Goal: Information Seeking & Learning: Find contact information

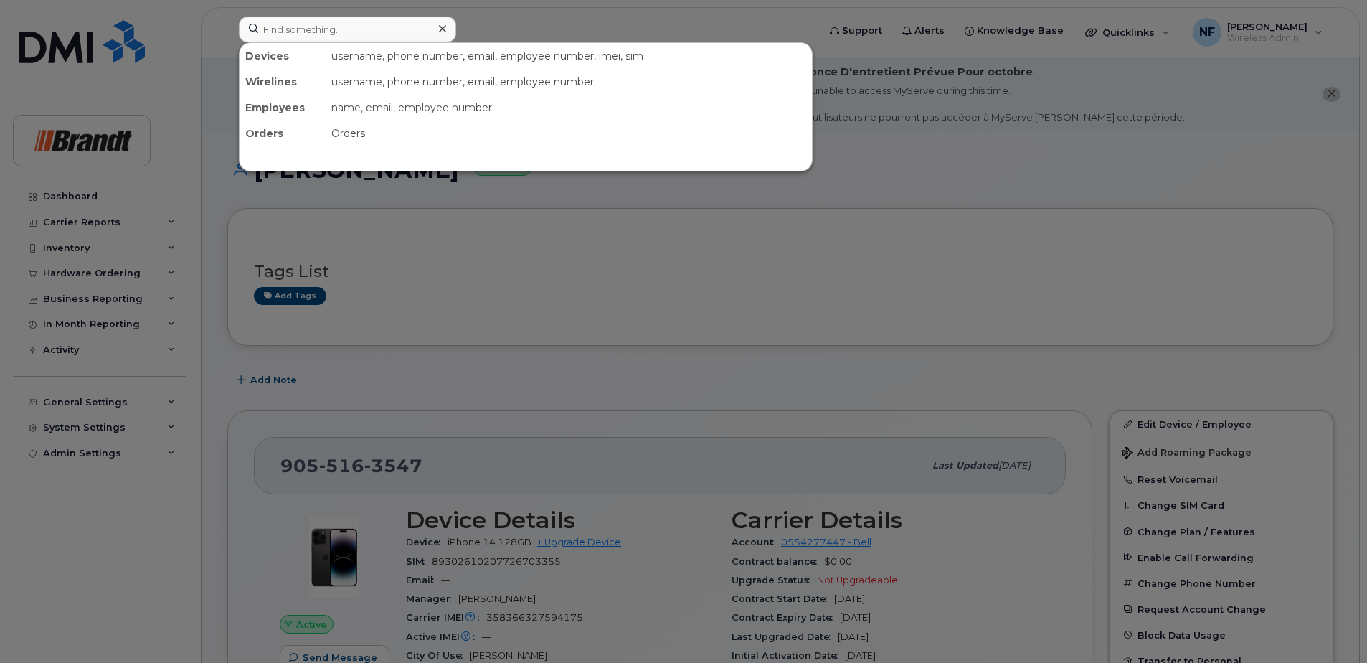
click at [344, 17] on input at bounding box center [347, 29] width 217 height 26
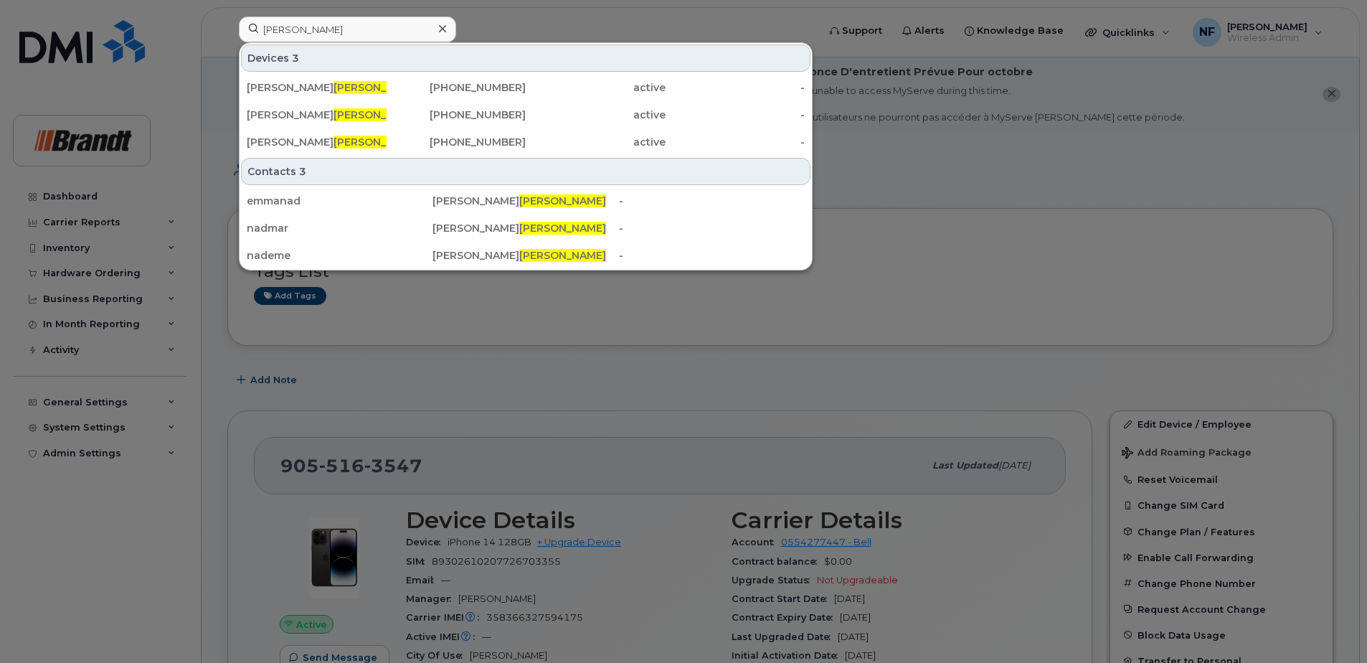
type input "nadeau"
click at [357, 85] on span "Nadeau" at bounding box center [377, 87] width 87 height 13
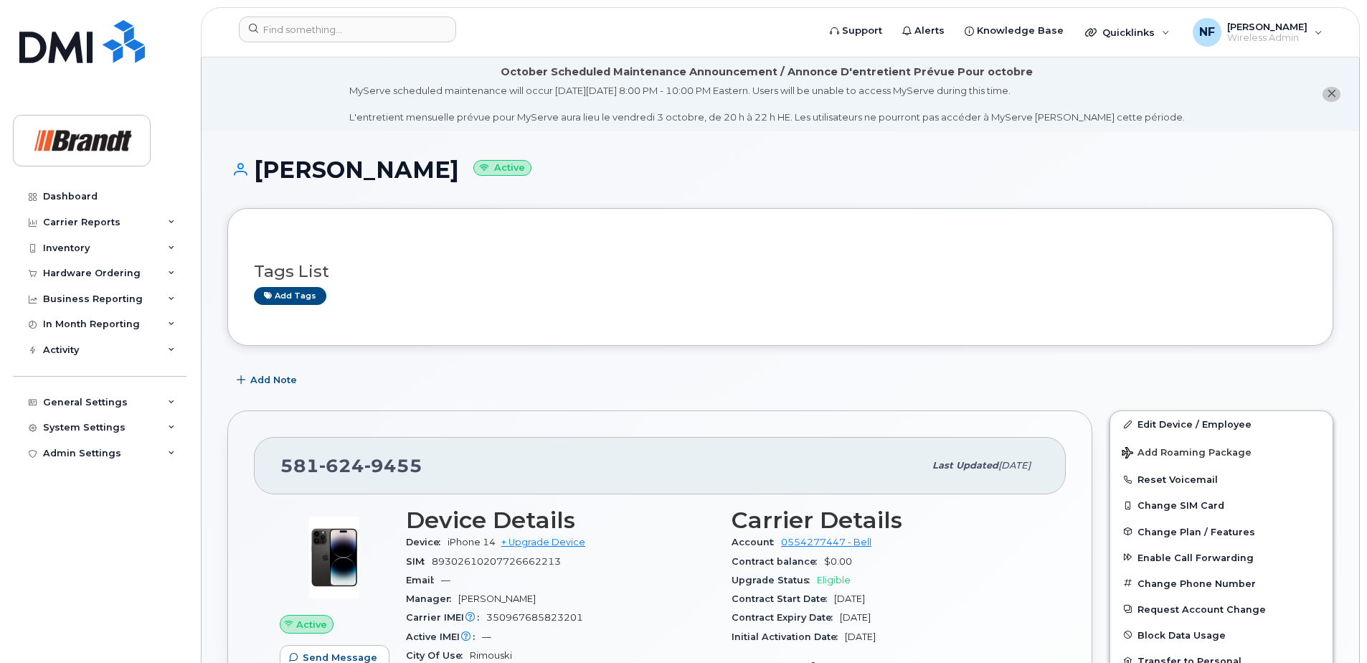
scroll to position [143, 0]
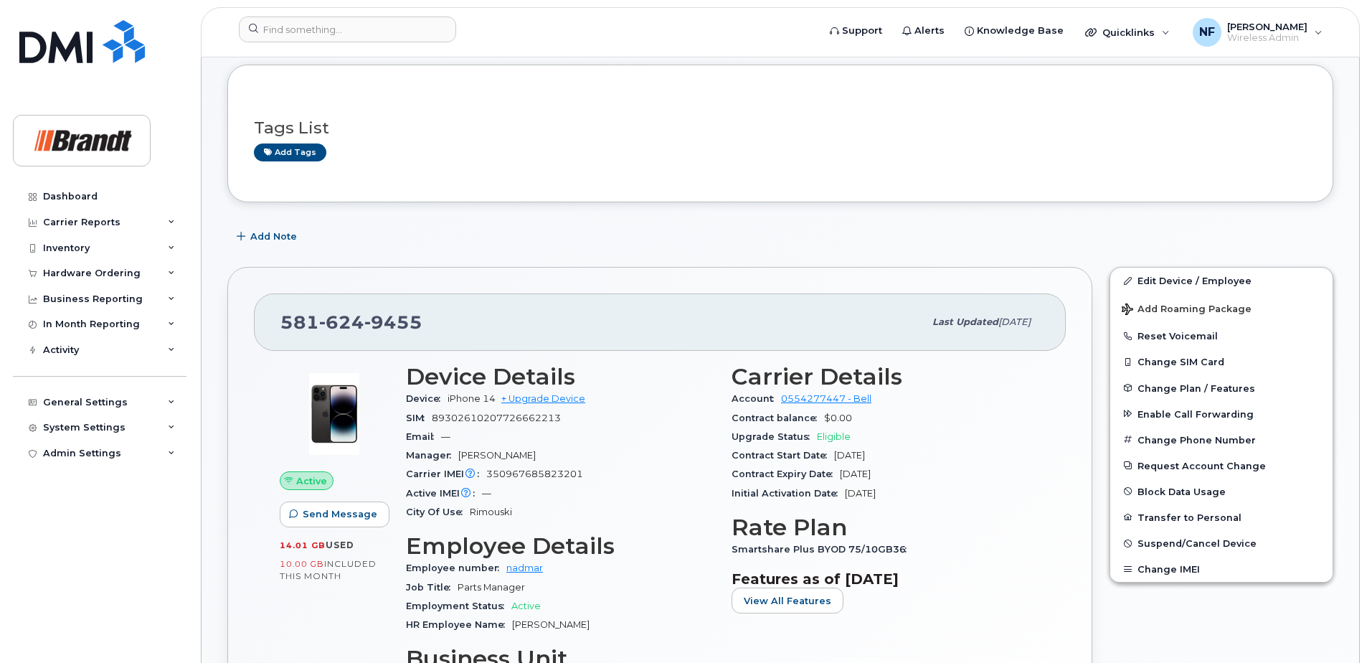
click at [533, 473] on span "350967685823201" at bounding box center [534, 473] width 97 height 11
copy span "350967685823201"
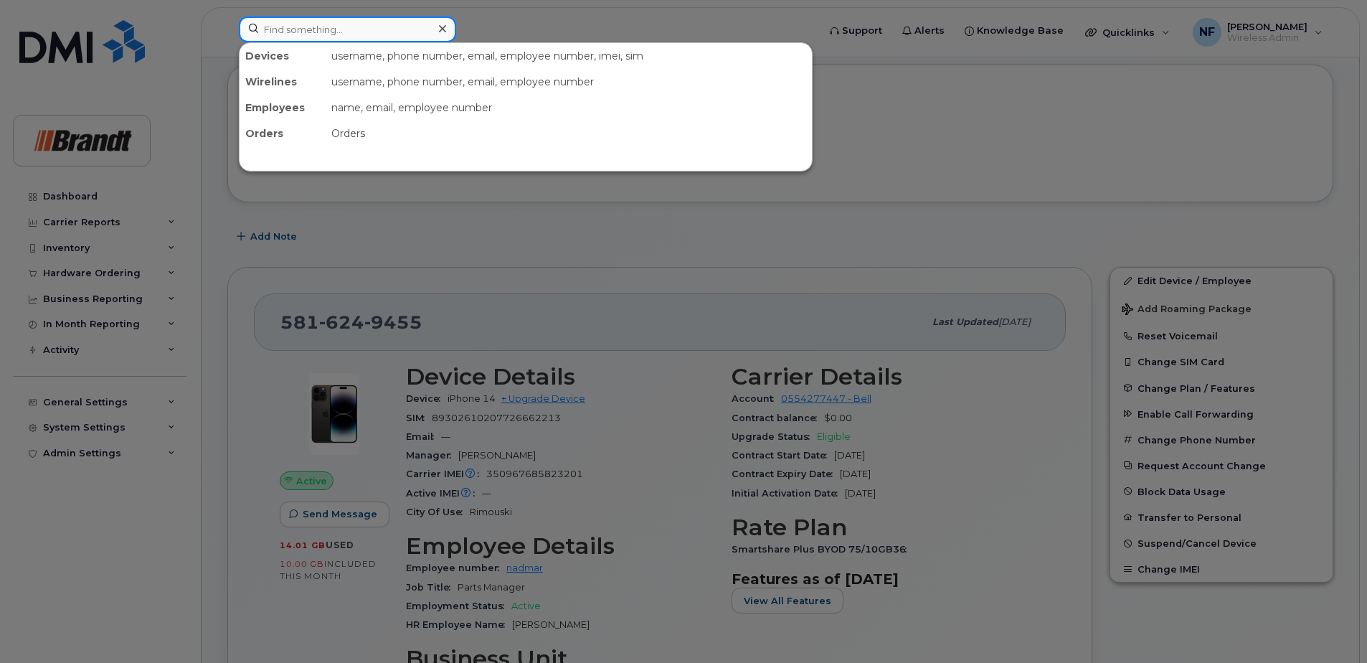
click at [377, 26] on input at bounding box center [347, 29] width 217 height 26
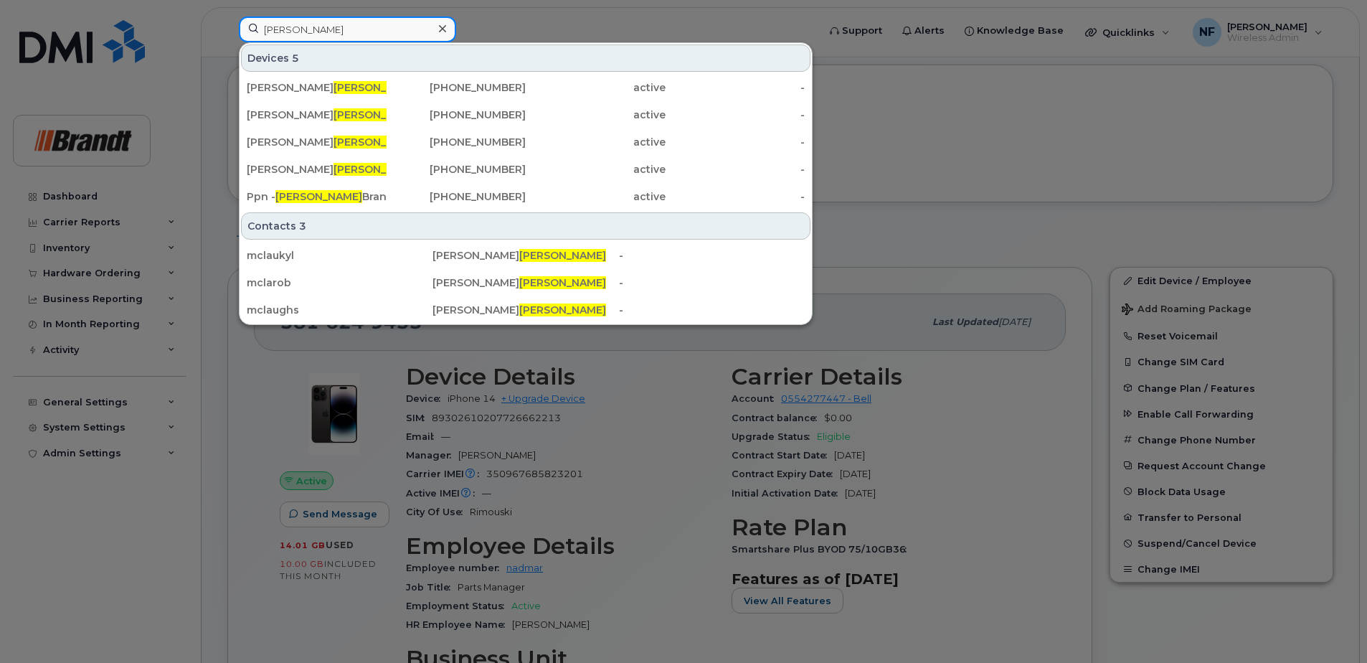
type input "mclaughlin"
click at [435, 30] on div at bounding box center [442, 29] width 21 height 21
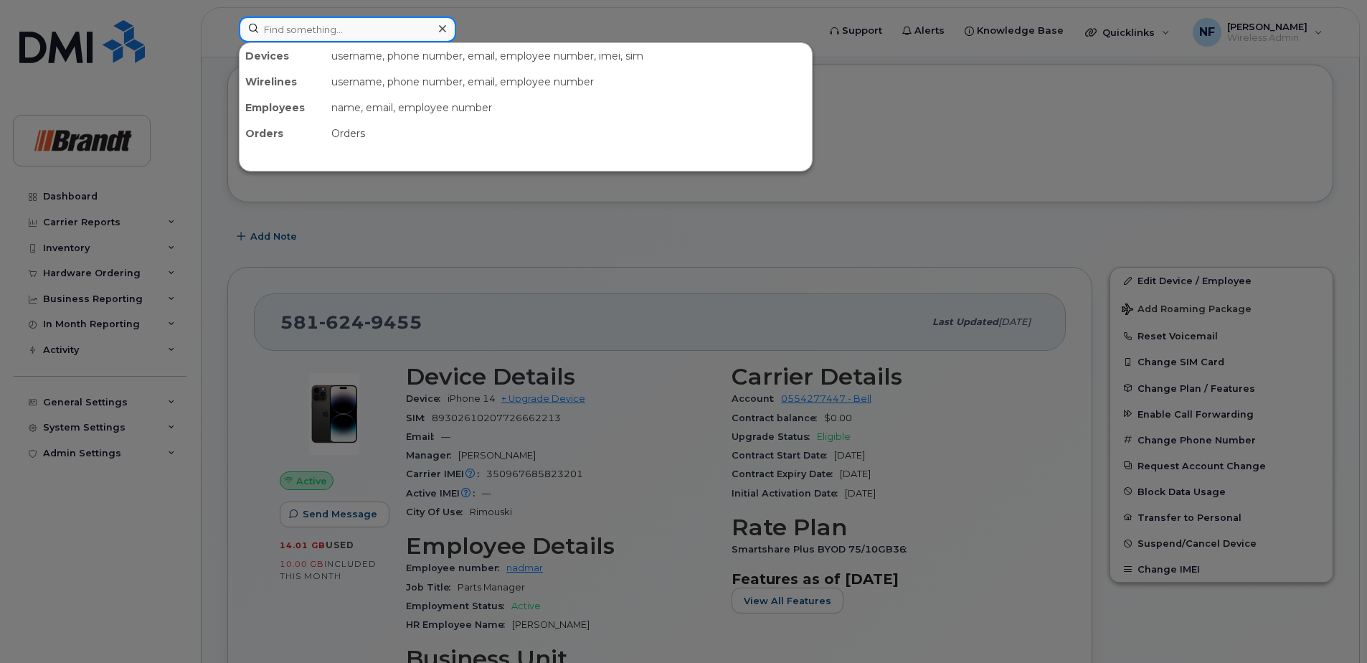
click at [403, 35] on input at bounding box center [347, 29] width 217 height 26
paste input "353625280578441"
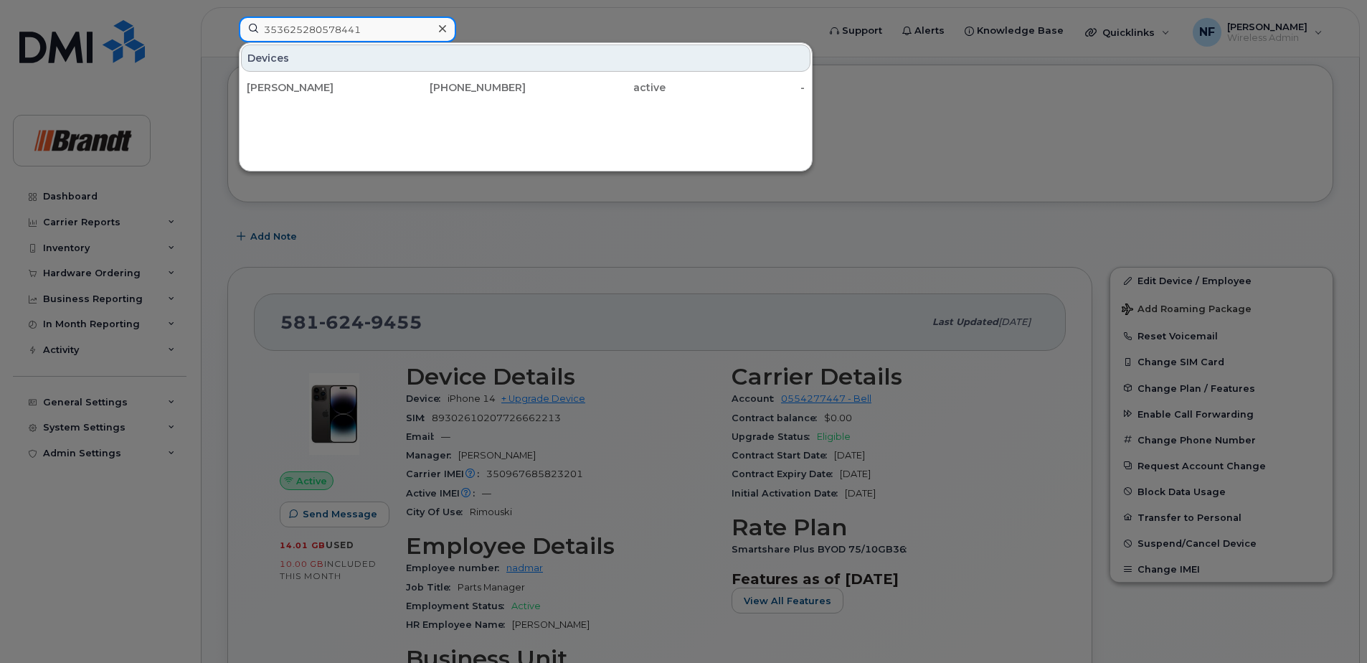
type input "353625280578441"
click at [398, 24] on input "353625280578441" at bounding box center [347, 29] width 217 height 26
click at [444, 27] on icon at bounding box center [442, 28] width 7 height 7
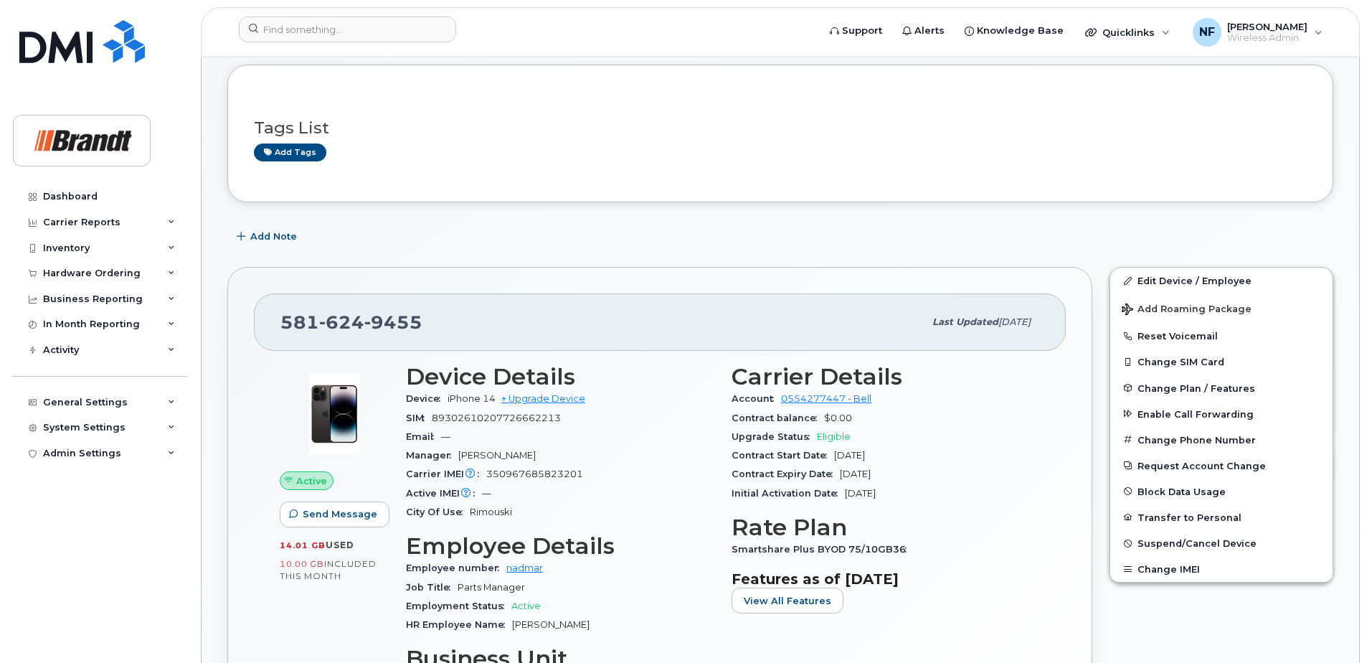
click at [359, 45] on div at bounding box center [523, 32] width 593 height 32
click at [359, 26] on input at bounding box center [347, 29] width 217 height 26
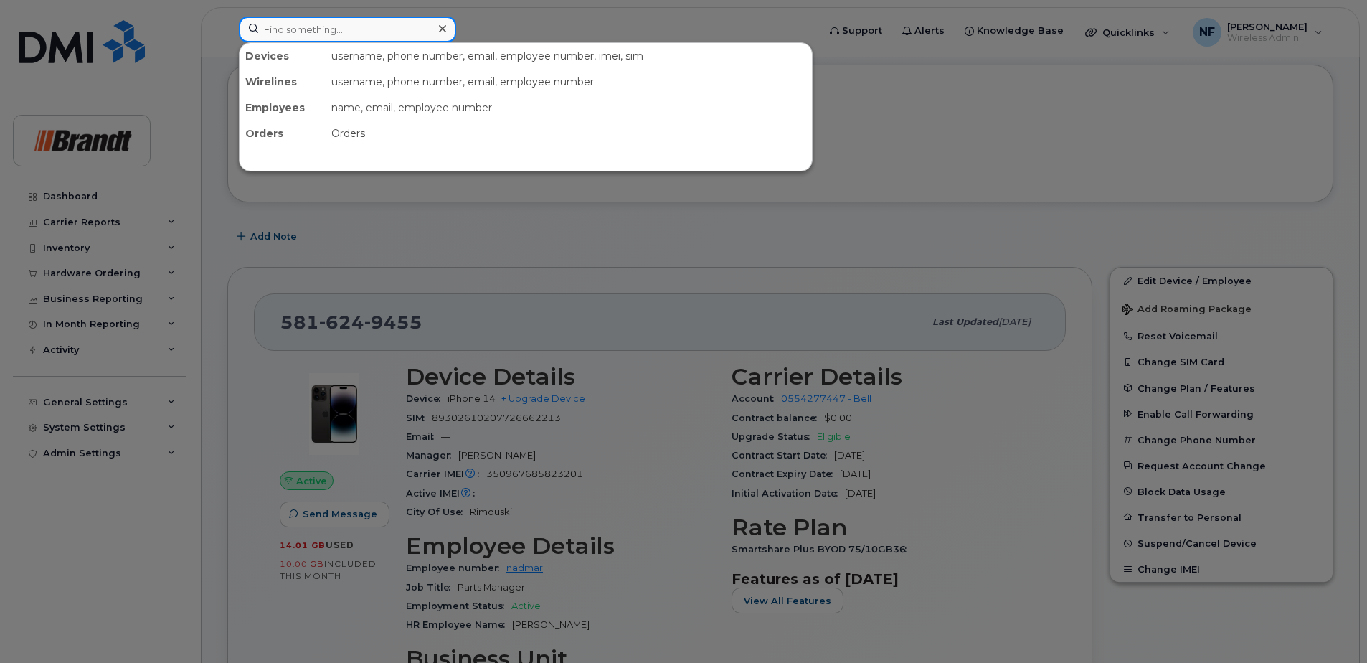
type input "n"
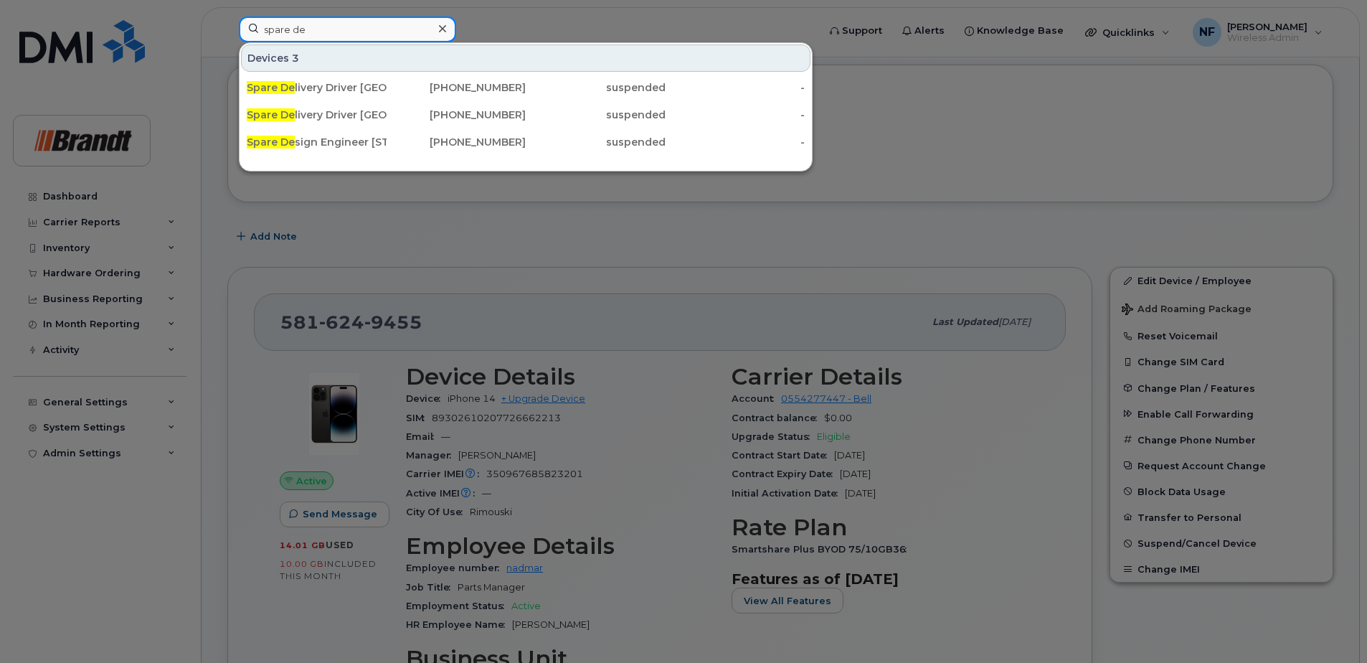
type input "spare de"
click at [377, 93] on div "Spare De livery Driver Mississauga" at bounding box center [317, 87] width 140 height 14
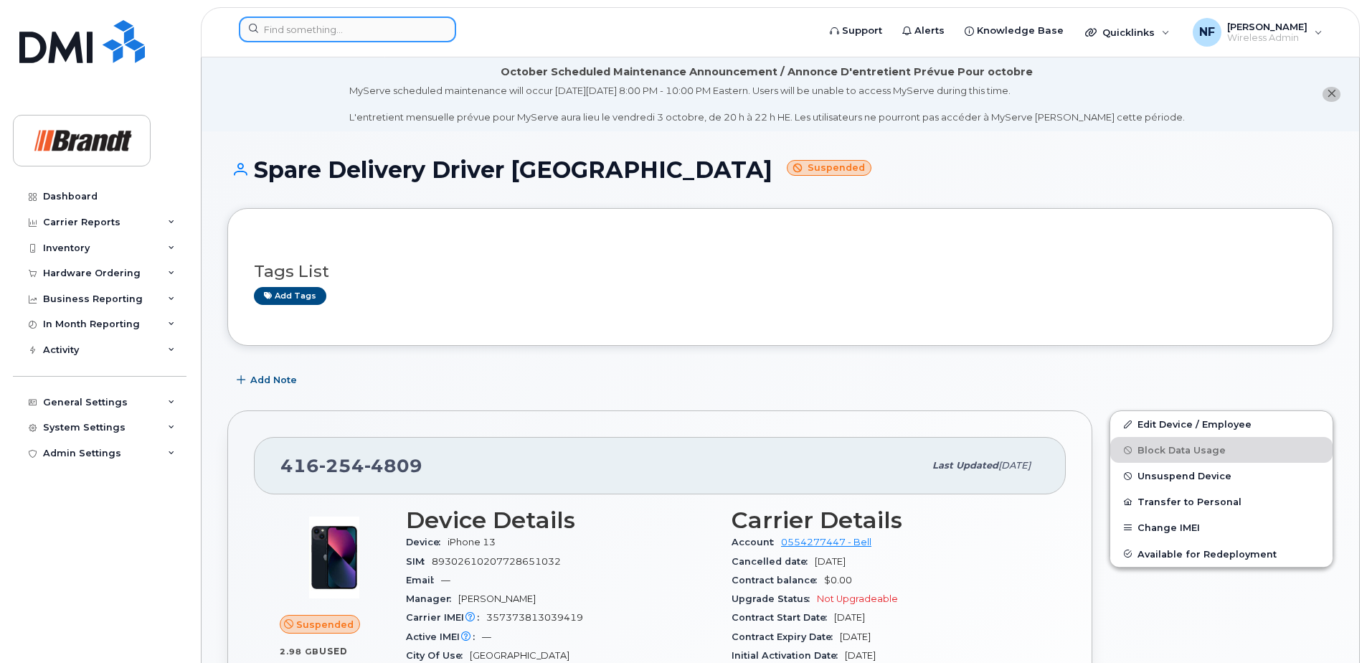
click at [346, 24] on input at bounding box center [347, 29] width 217 height 26
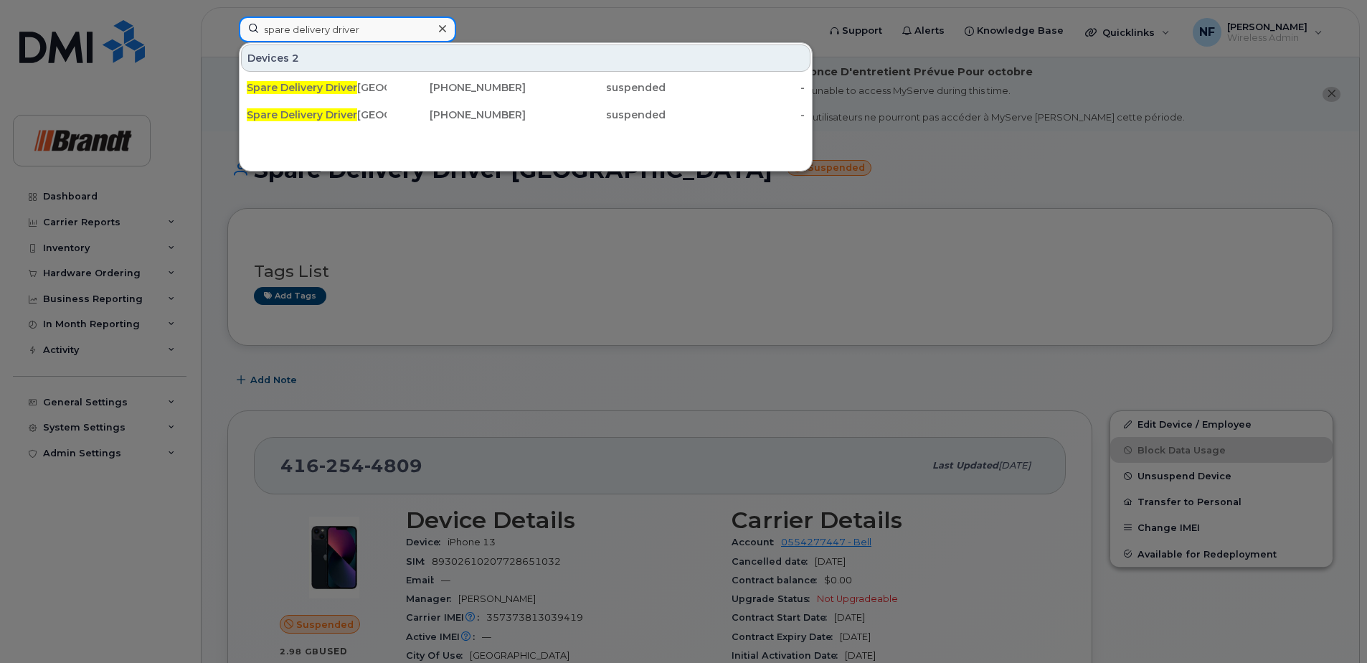
type input "spare delivery driver"
click at [397, 106] on div "647-208-7646" at bounding box center [457, 115] width 140 height 26
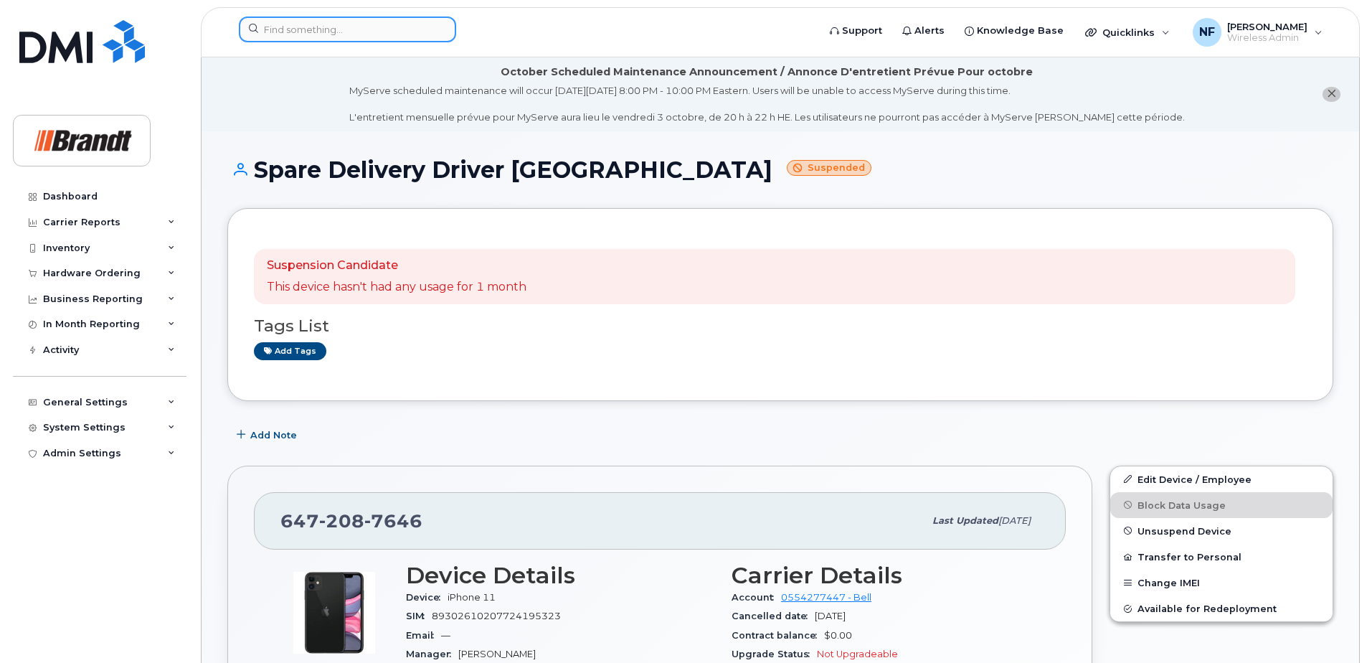
click at [347, 24] on input at bounding box center [347, 29] width 217 height 26
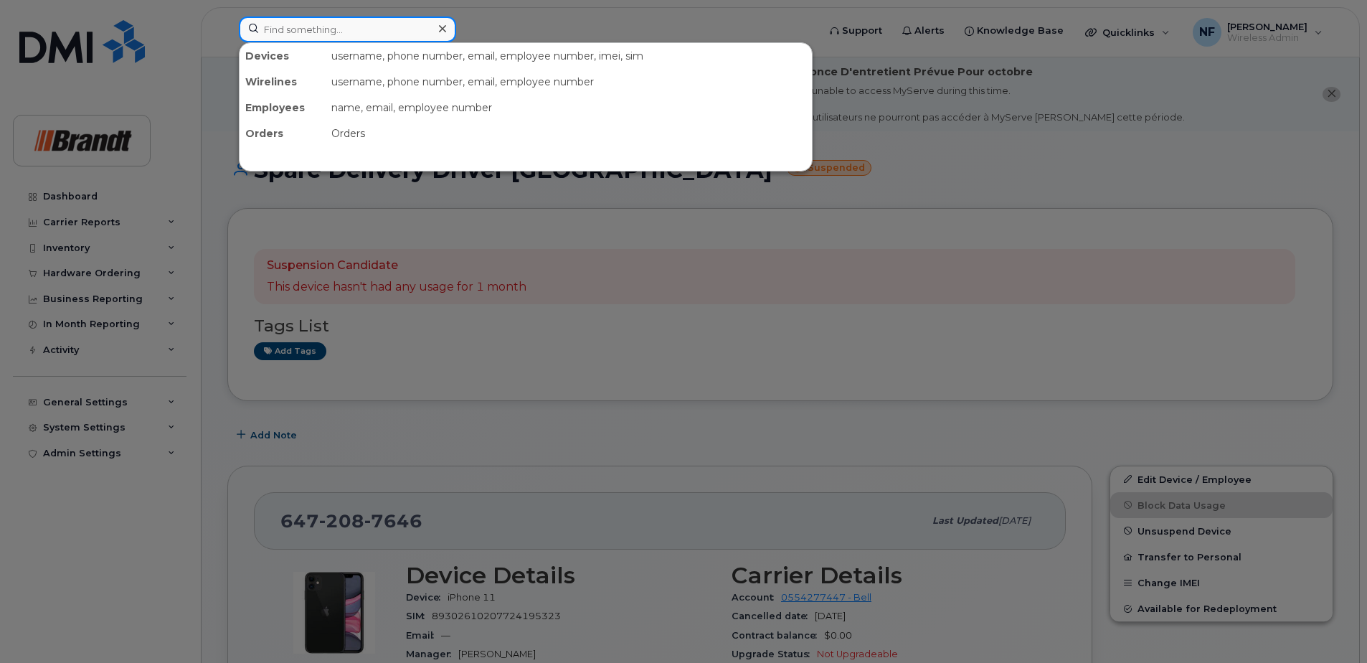
paste input "353970266918363"
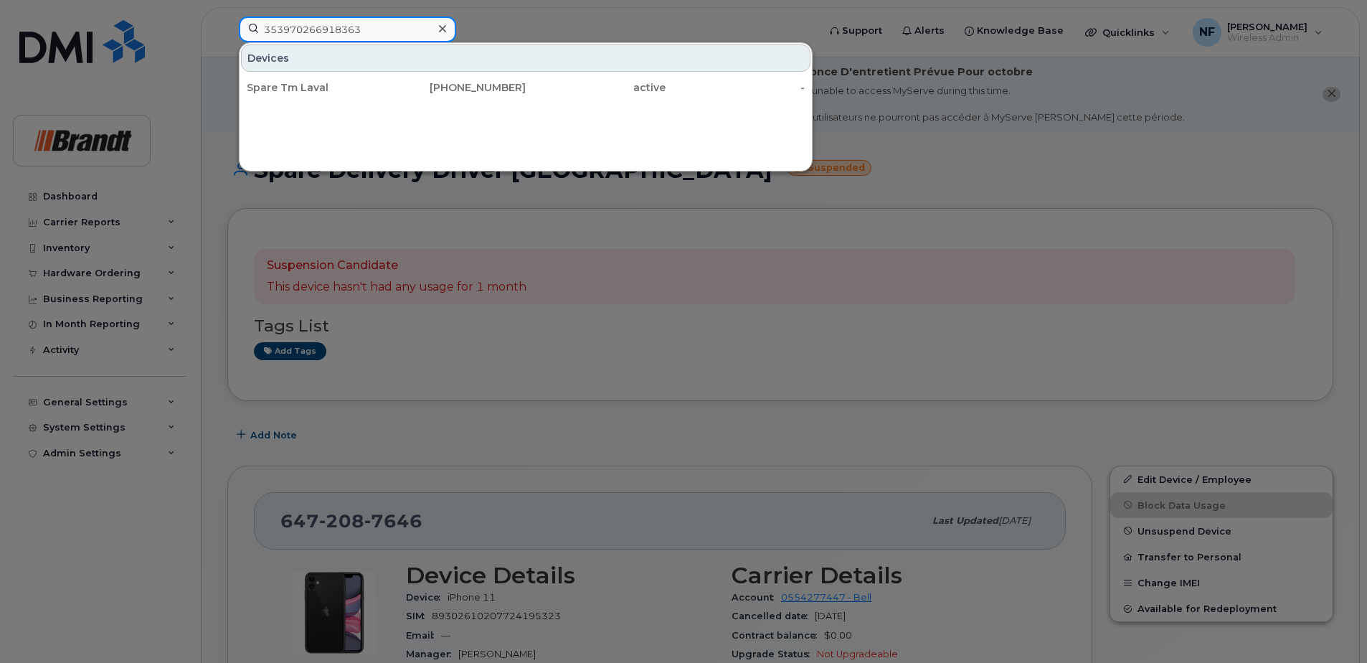
type input "353970266918363"
click at [335, 83] on div "Spare Tm Laval" at bounding box center [317, 87] width 140 height 14
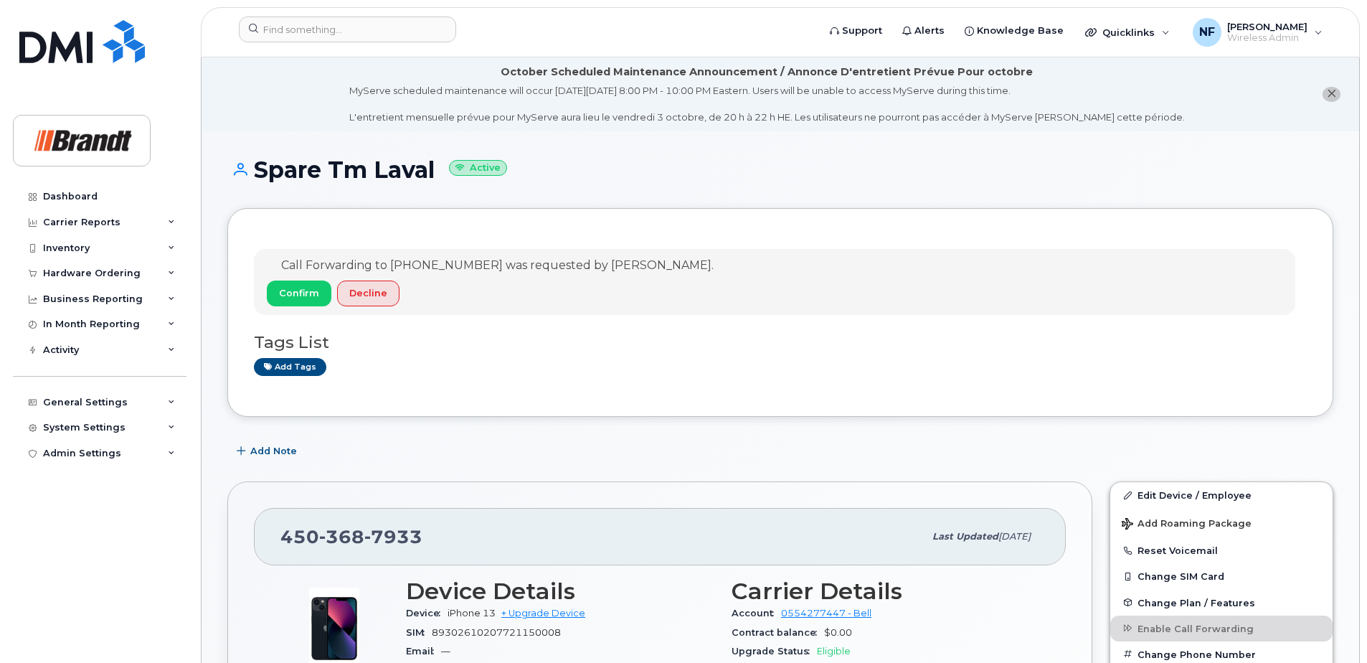
scroll to position [287, 0]
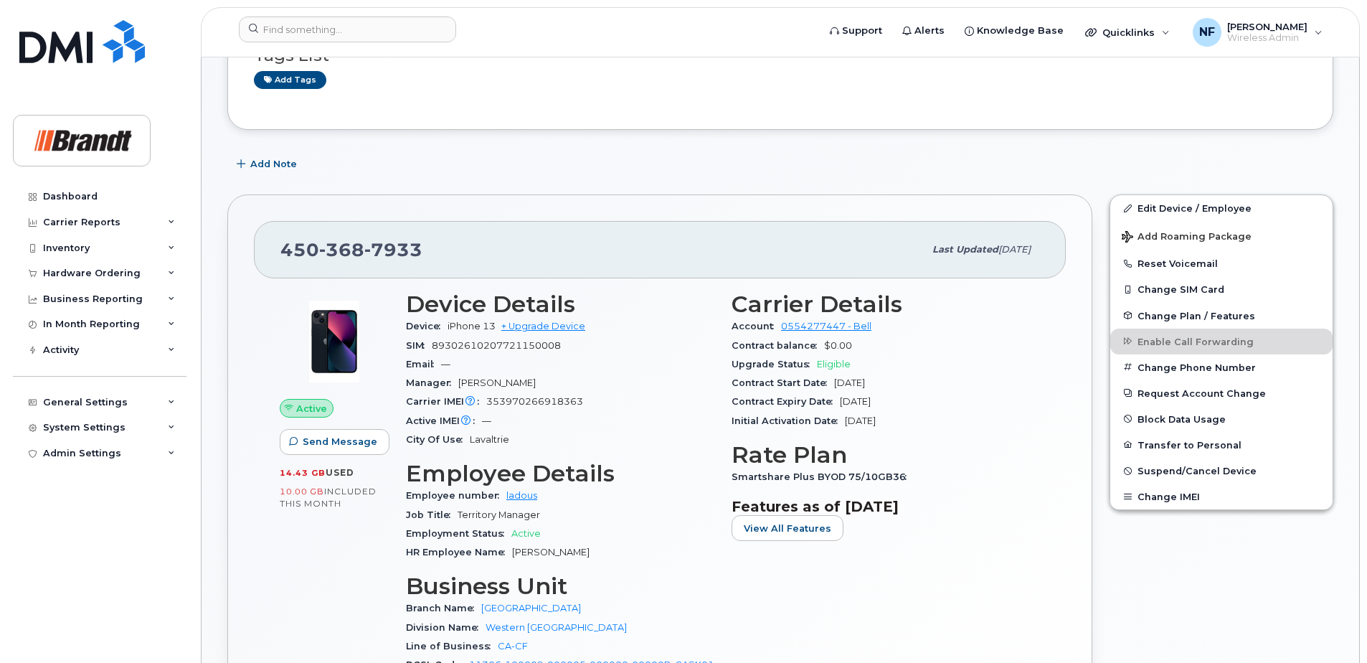
drag, startPoint x: 407, startPoint y: 329, endPoint x: 440, endPoint y: 328, distance: 33.7
click at [440, 328] on span "Device" at bounding box center [427, 326] width 42 height 11
drag, startPoint x: 440, startPoint y: 328, endPoint x: 412, endPoint y: 335, distance: 28.9
click at [412, 335] on div "Device iPhone 13 + Upgrade Device" at bounding box center [560, 326] width 308 height 19
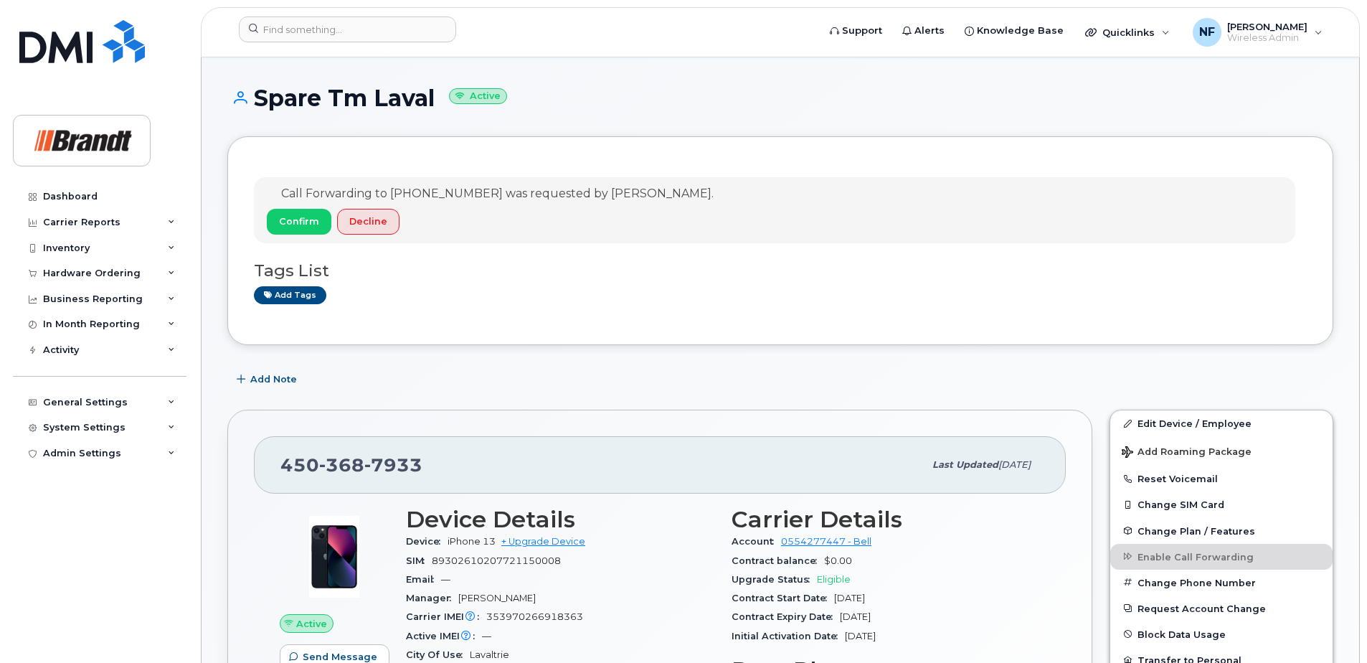
scroll to position [0, 0]
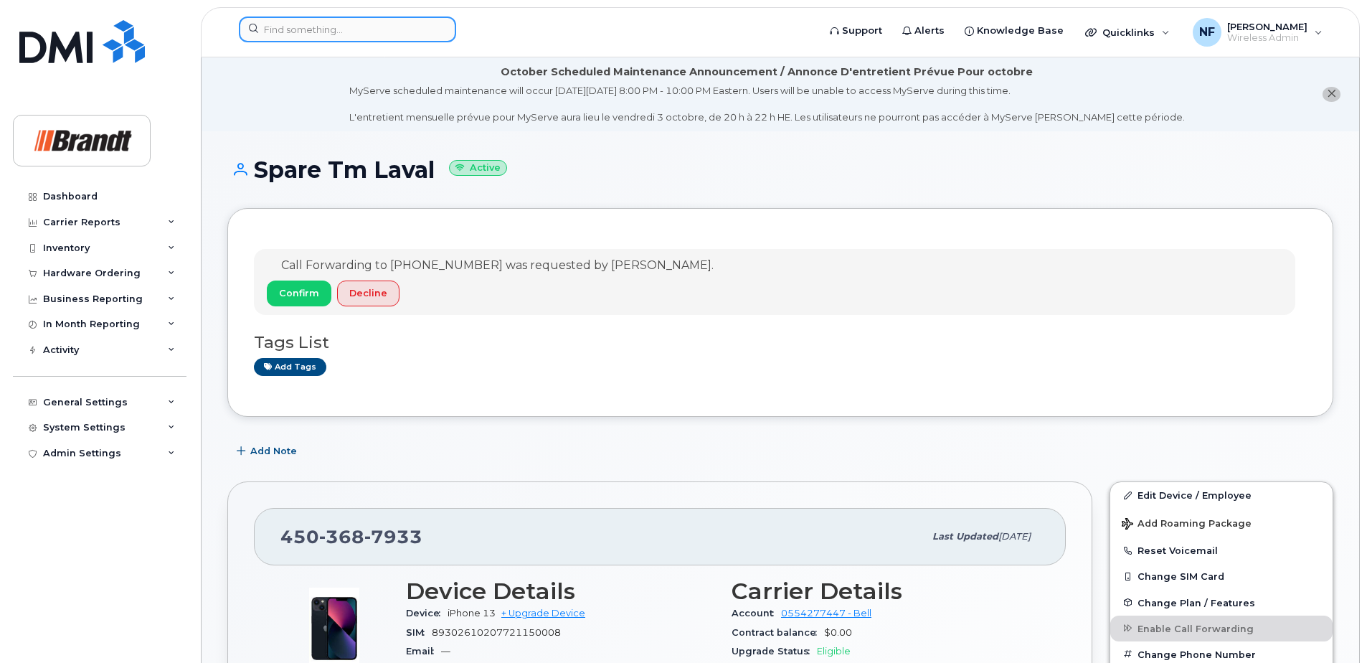
click at [353, 28] on input at bounding box center [347, 29] width 217 height 26
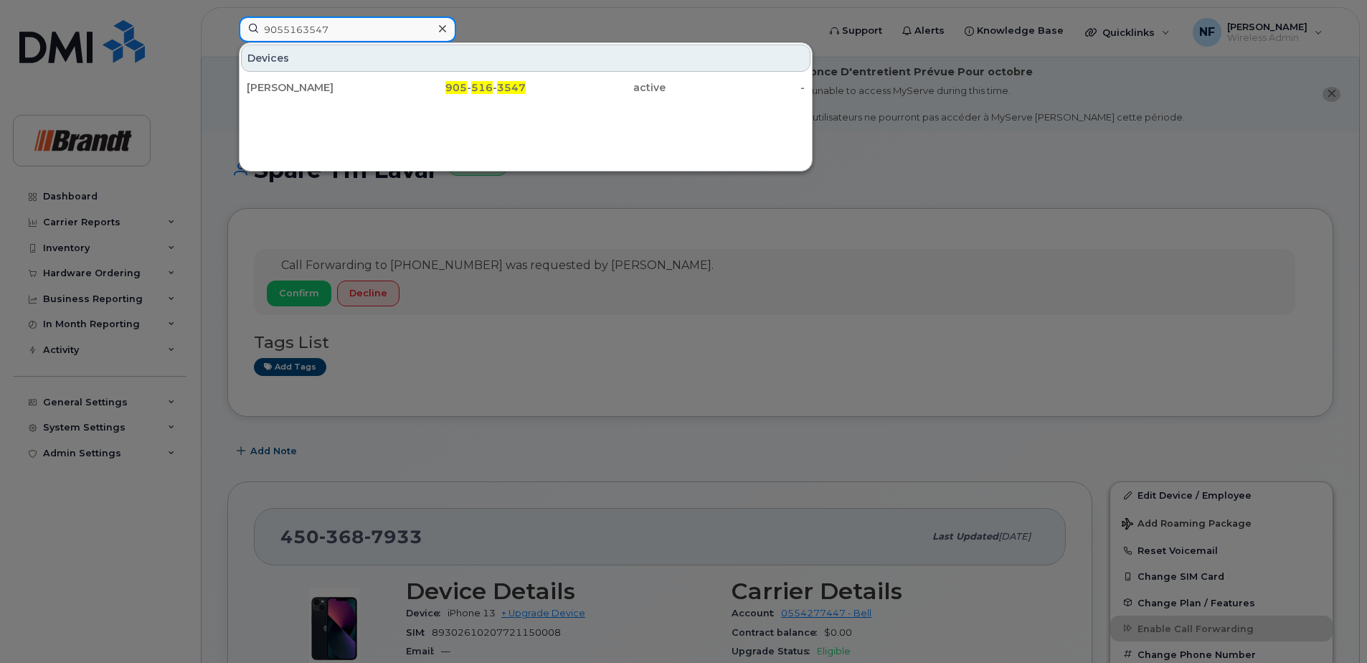
type input "9055163547"
click at [341, 90] on div "Allan Horning" at bounding box center [317, 87] width 140 height 14
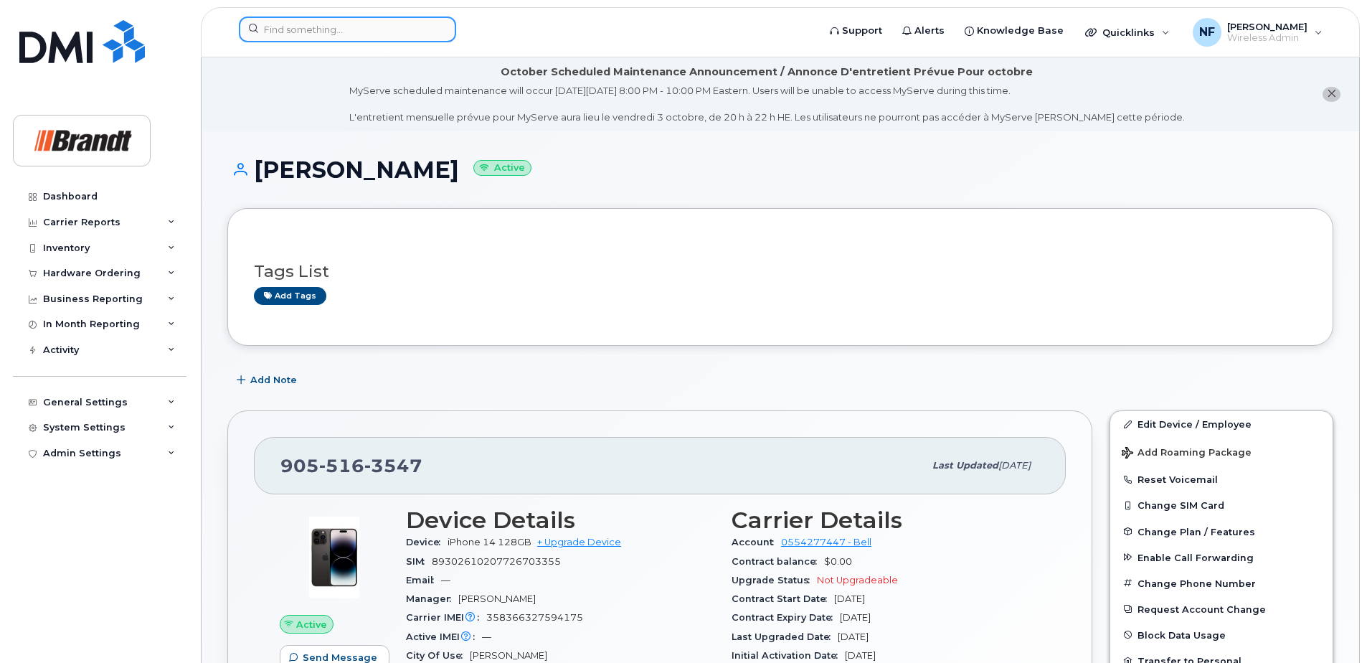
click at [377, 29] on input at bounding box center [347, 29] width 217 height 26
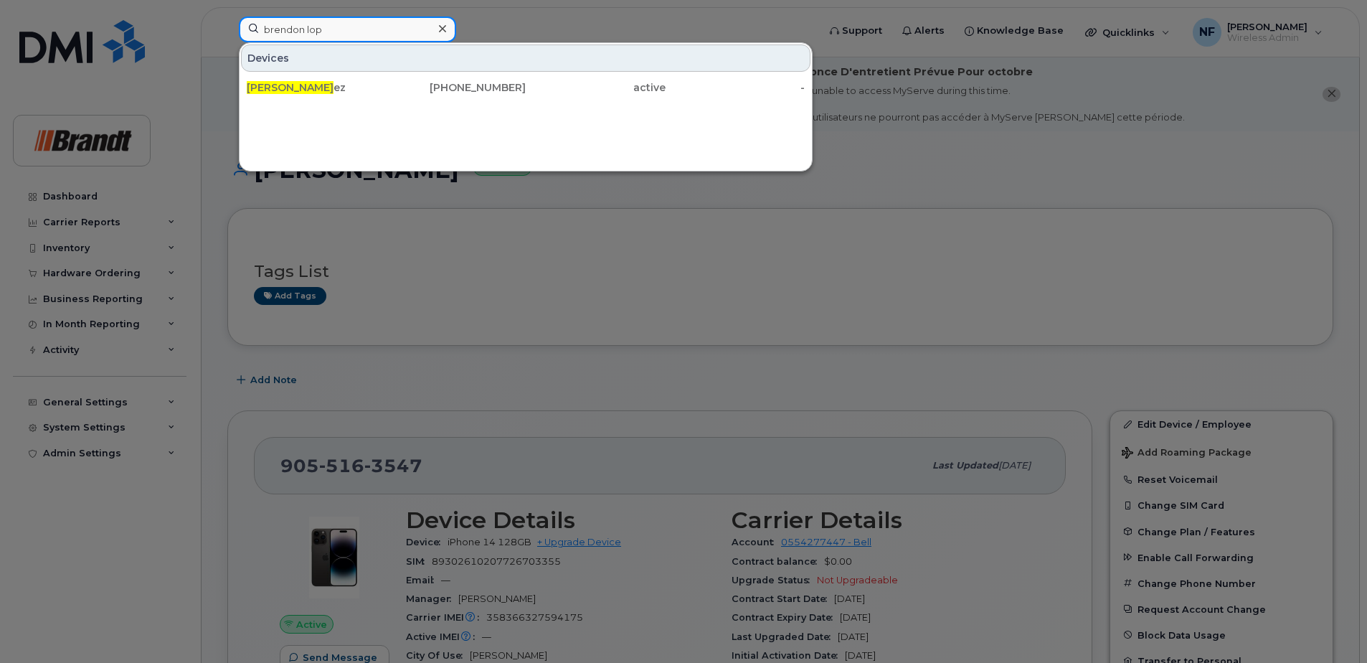
type input "brendon lop"
click at [413, 92] on div "306-551-9334" at bounding box center [457, 87] width 140 height 14
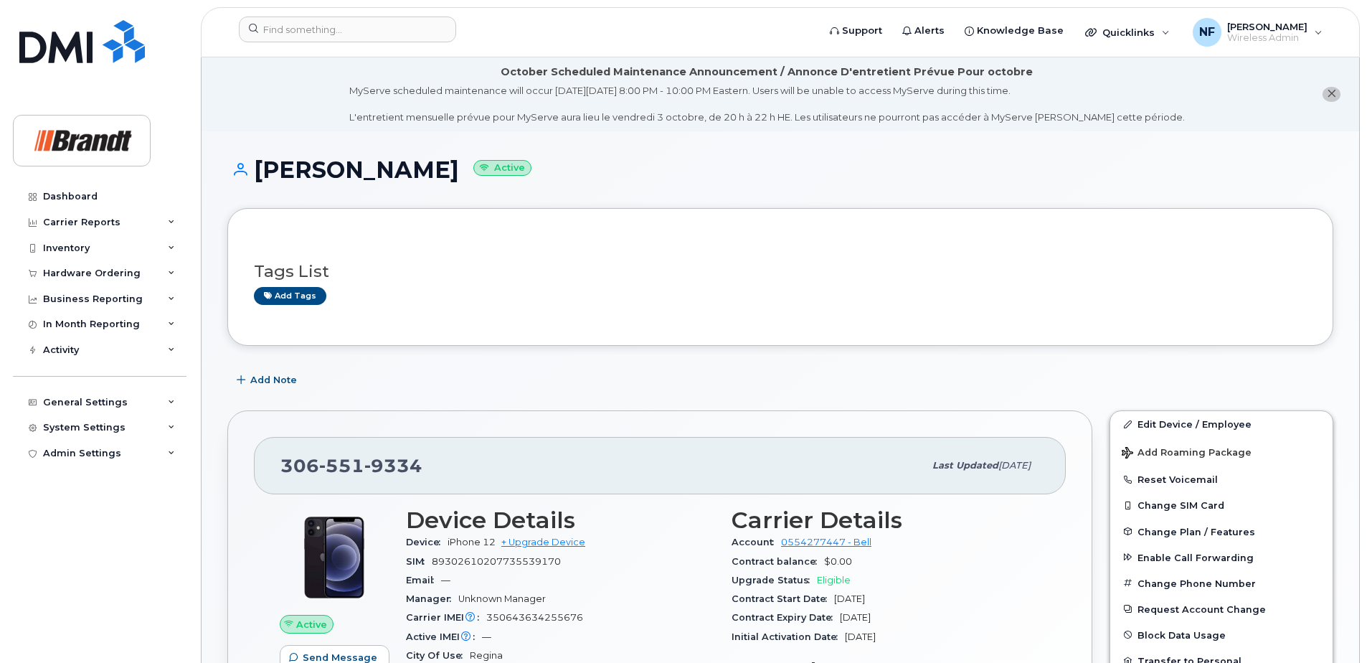
click at [390, 465] on span "9334" at bounding box center [393, 466] width 58 height 22
copy span "306 551 9334"
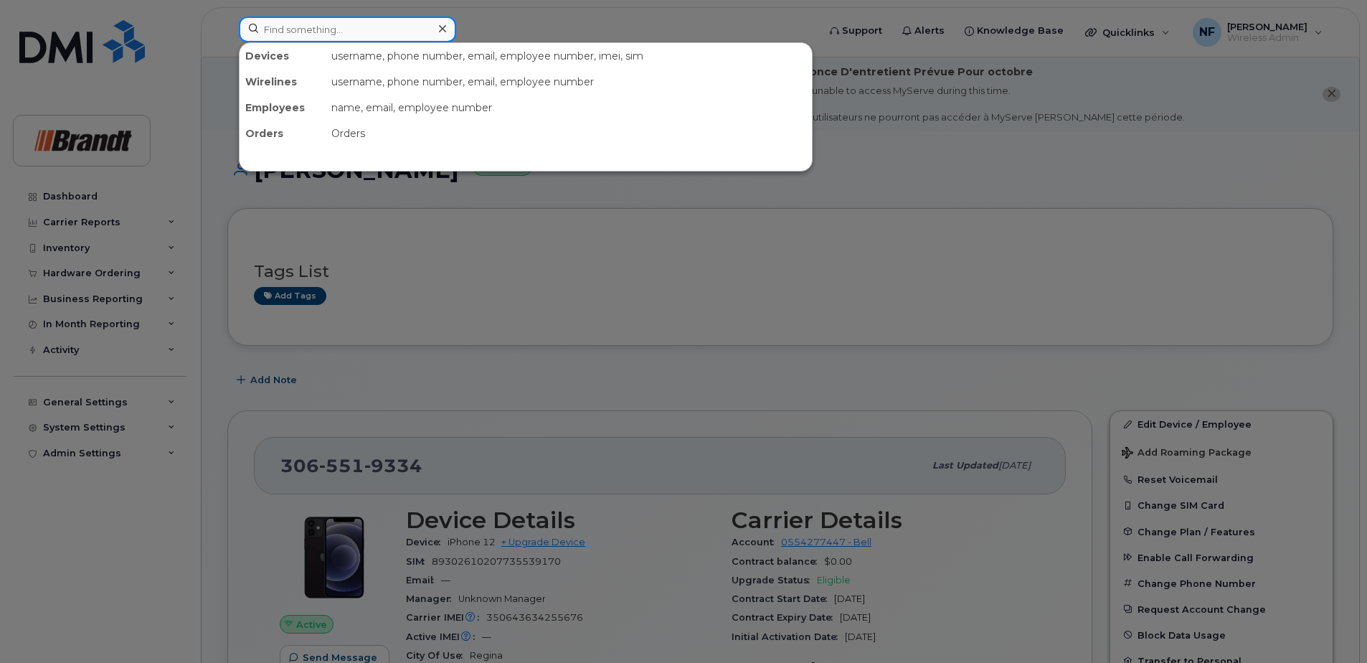
drag, startPoint x: 395, startPoint y: 23, endPoint x: 383, endPoint y: 40, distance: 21.1
click at [396, 23] on input at bounding box center [347, 29] width 217 height 26
paste input "356445102412084"
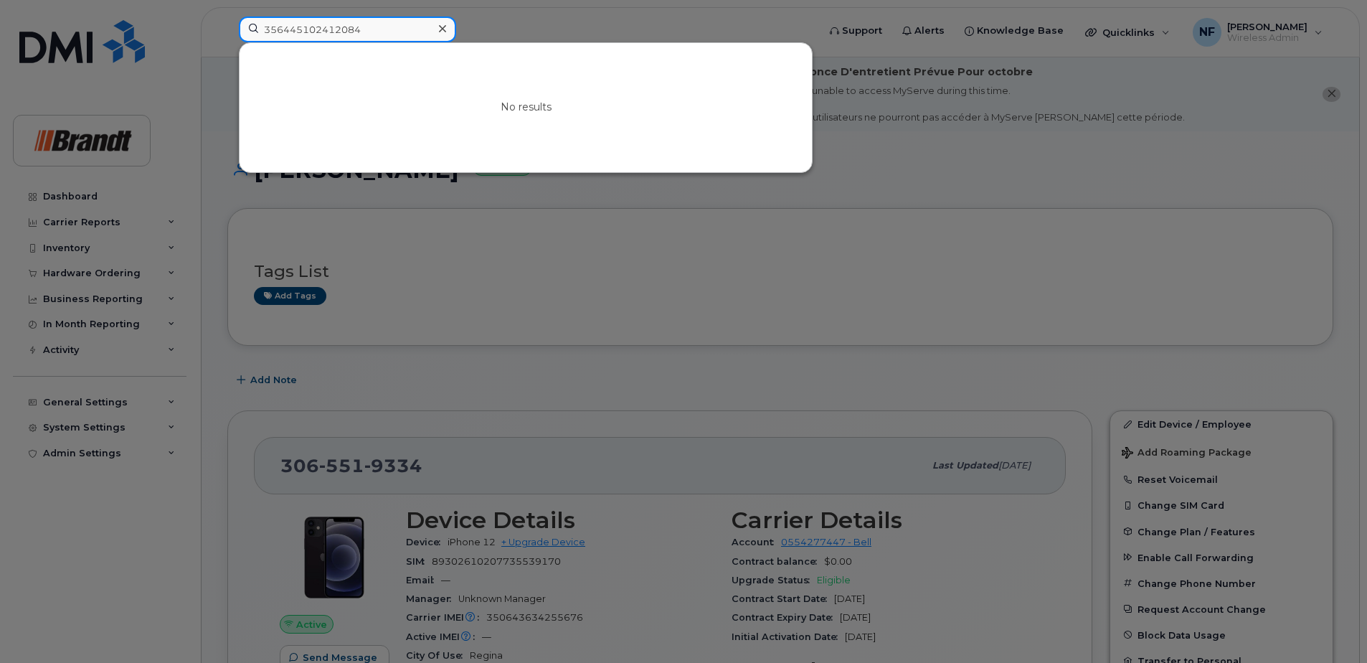
type input "356445102412084"
click at [440, 36] on div at bounding box center [442, 29] width 21 height 21
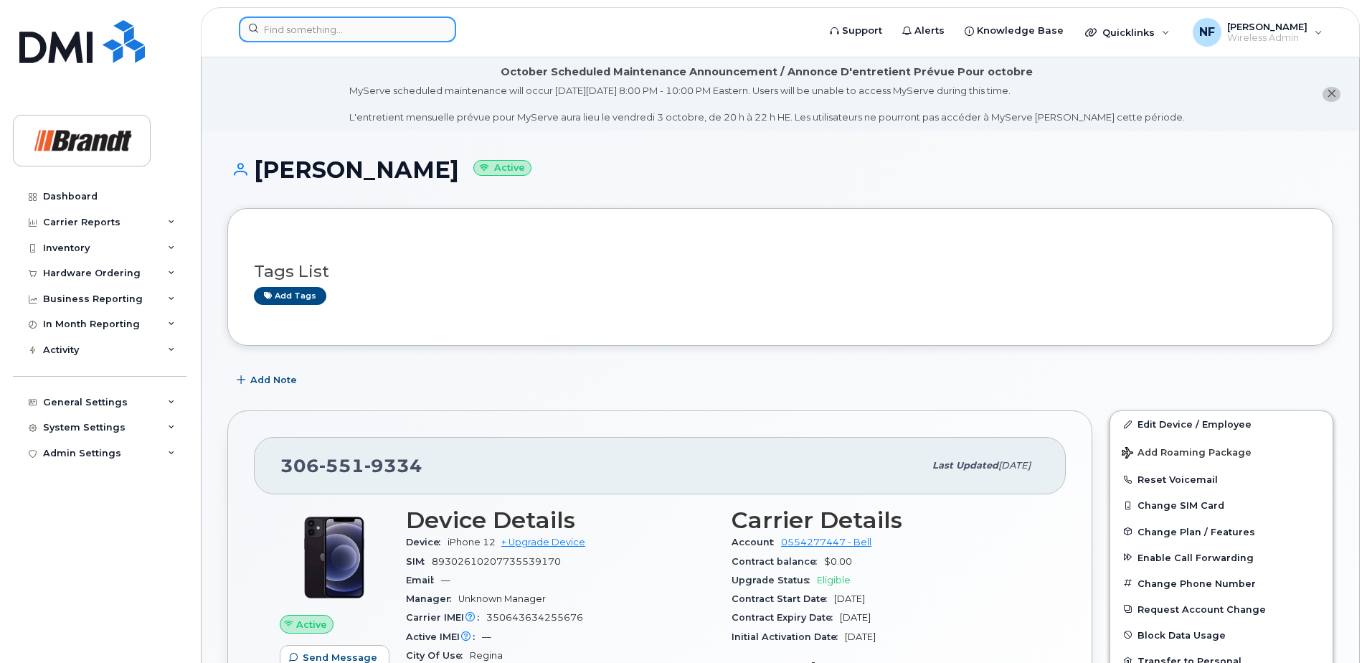
drag, startPoint x: 423, startPoint y: 34, endPoint x: 412, endPoint y: 34, distance: 11.5
click at [421, 34] on input at bounding box center [347, 29] width 217 height 26
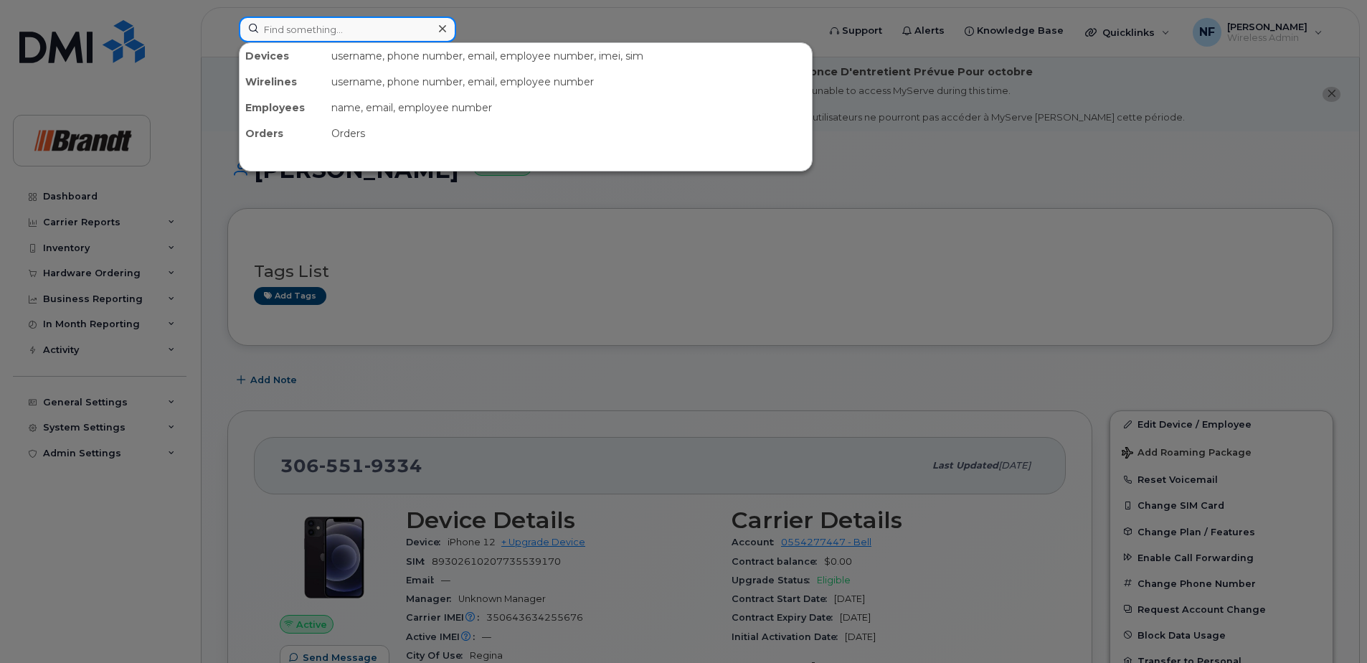
paste input "306 519 8577"
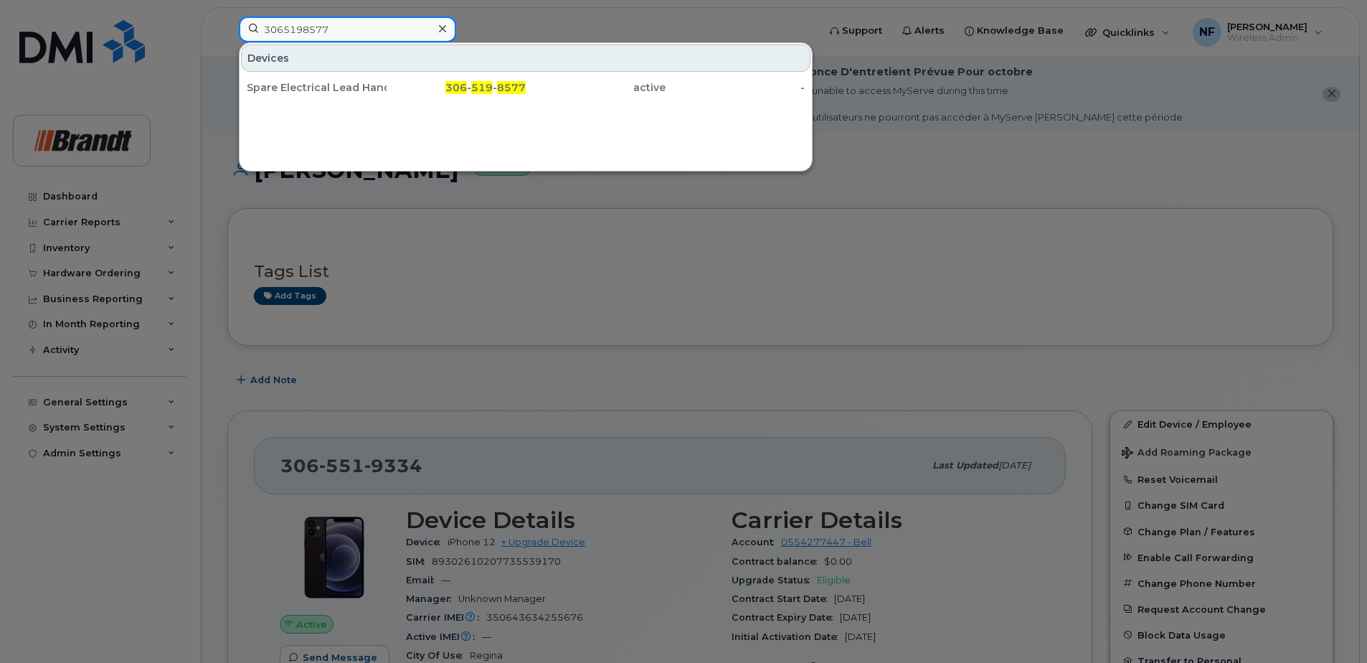
type input "3065198577"
click at [445, 32] on icon at bounding box center [442, 28] width 7 height 11
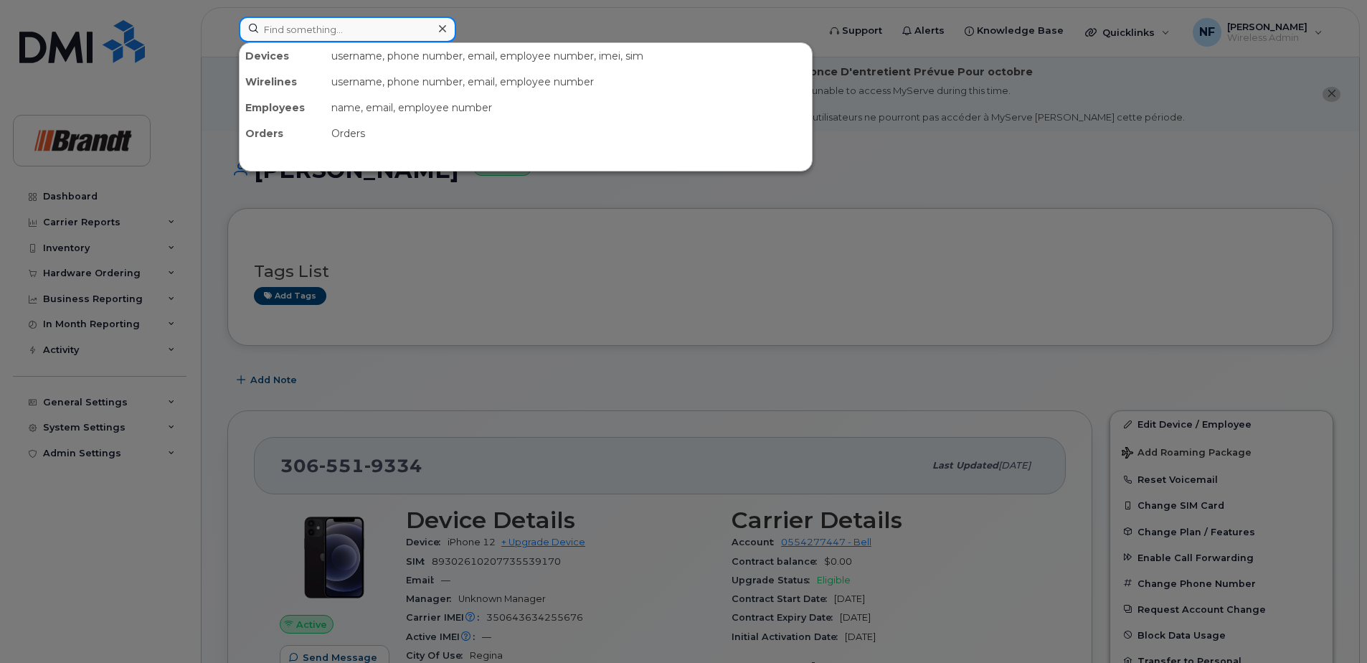
click at [419, 31] on input at bounding box center [347, 29] width 217 height 26
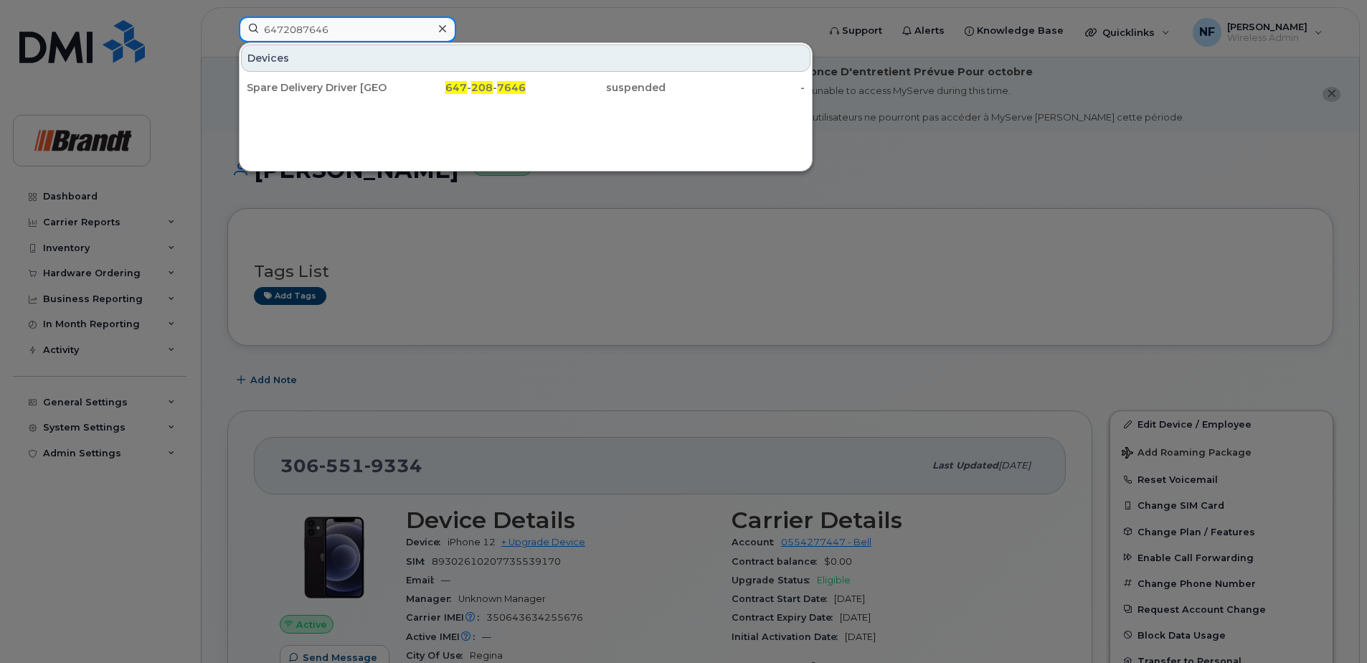
type input "6472087646"
click at [369, 89] on div "Spare Delivery Driver Mississauga" at bounding box center [317, 87] width 140 height 14
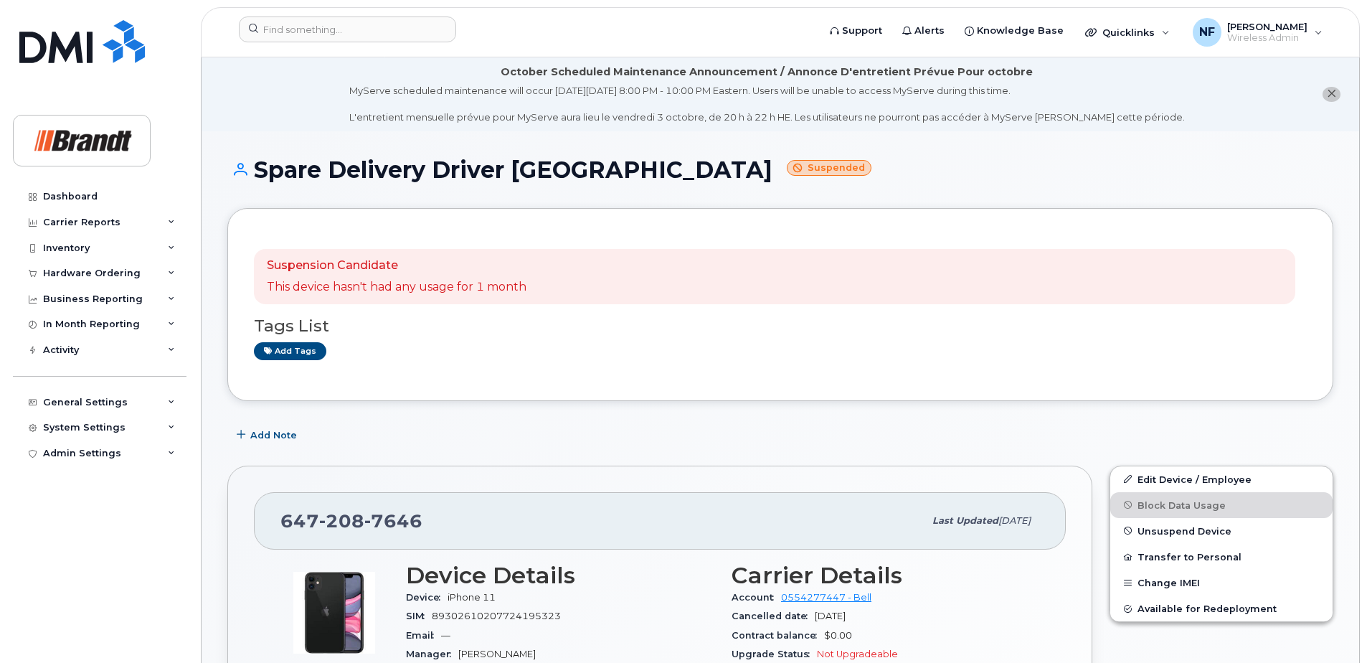
click at [391, 517] on span "7646" at bounding box center [393, 521] width 58 height 22
copy span "647 208 7646"
click at [316, 31] on input at bounding box center [347, 29] width 217 height 26
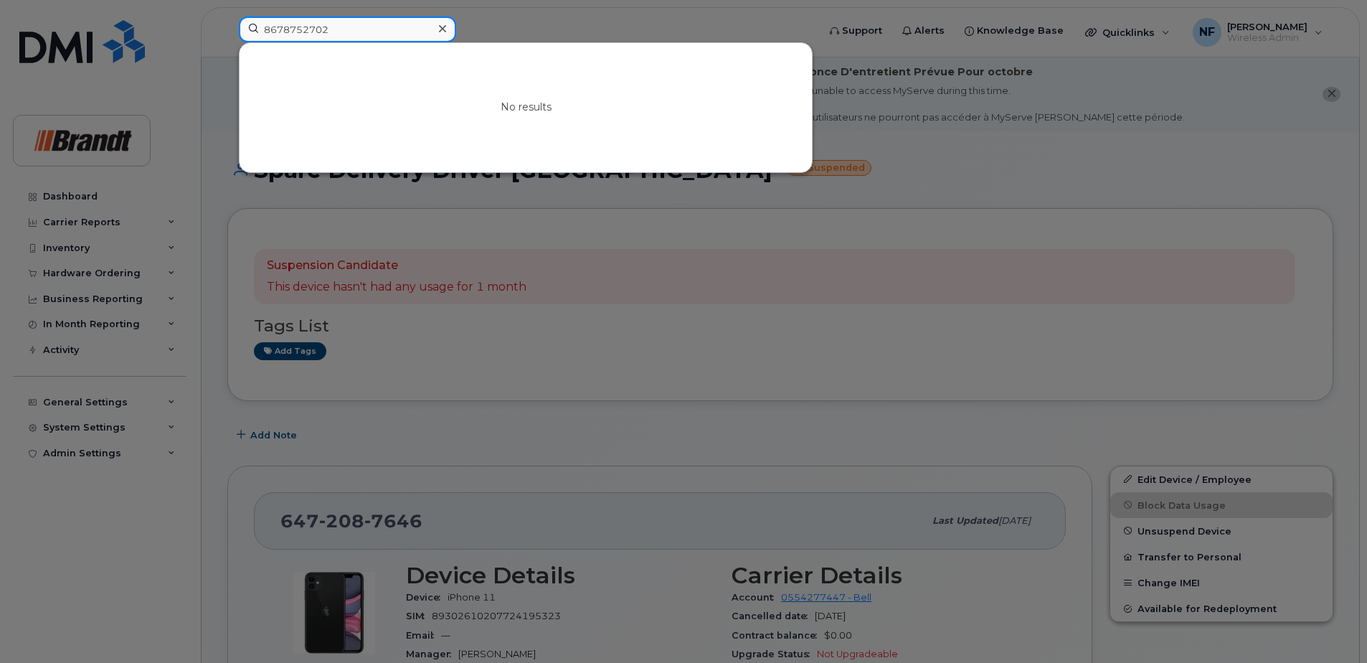
drag, startPoint x: 364, startPoint y: 22, endPoint x: 269, endPoint y: 34, distance: 95.4
click at [269, 34] on input "8678752702" at bounding box center [347, 29] width 217 height 26
type input "8"
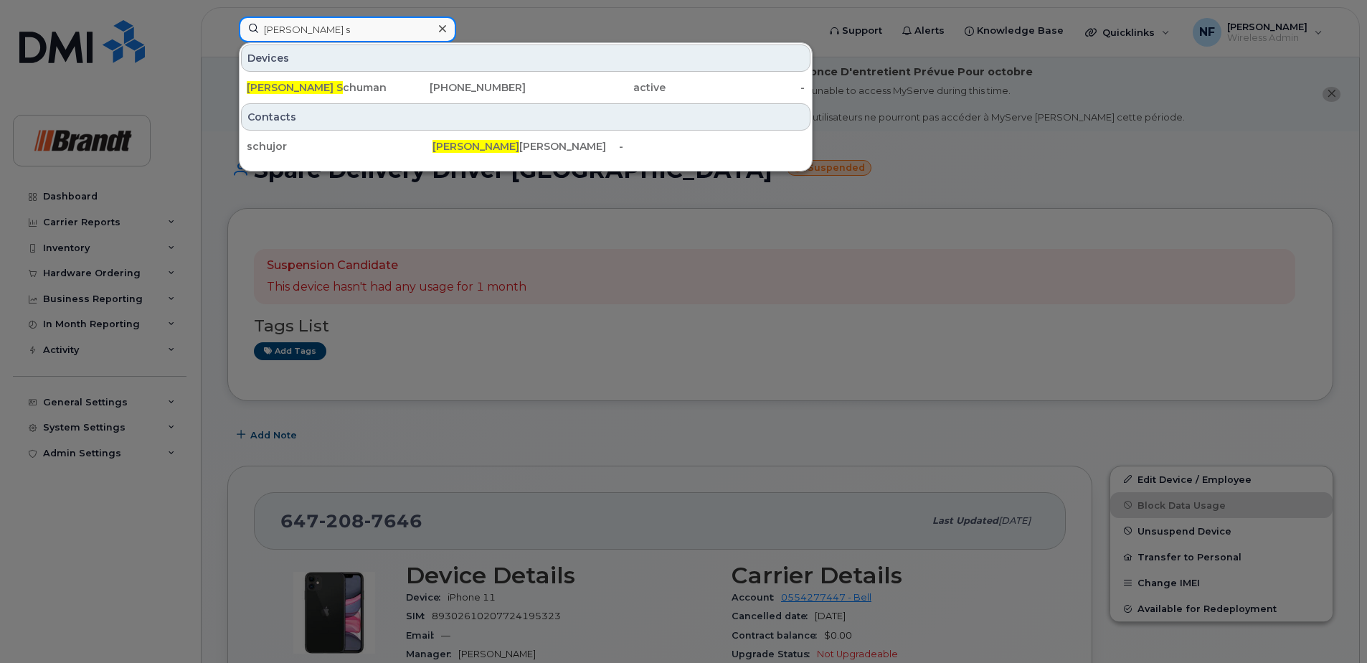
type input "jordon s"
click at [407, 89] on div "867-686-0873" at bounding box center [457, 87] width 140 height 14
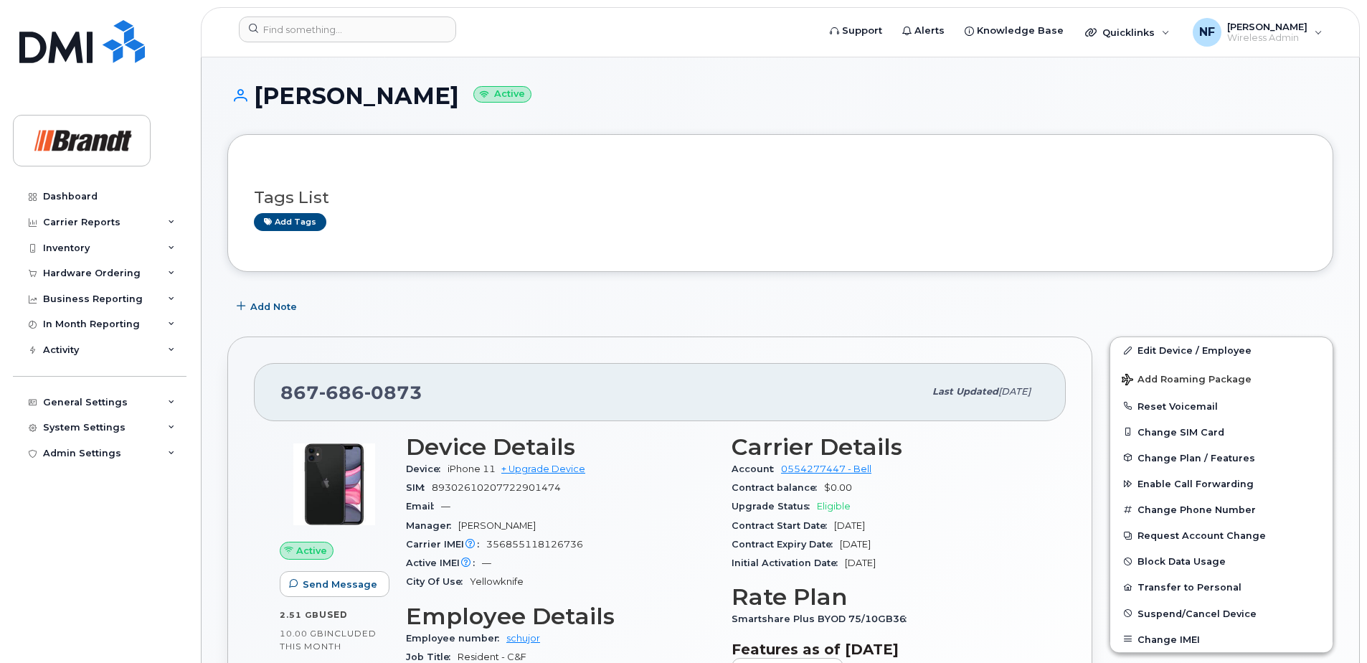
click at [379, 390] on span "0873" at bounding box center [393, 393] width 58 height 22
copy span "867 686 0873"
click at [450, 395] on div "867 686 0873" at bounding box center [601, 392] width 643 height 30
drag, startPoint x: 413, startPoint y: 391, endPoint x: 276, endPoint y: 392, distance: 137.0
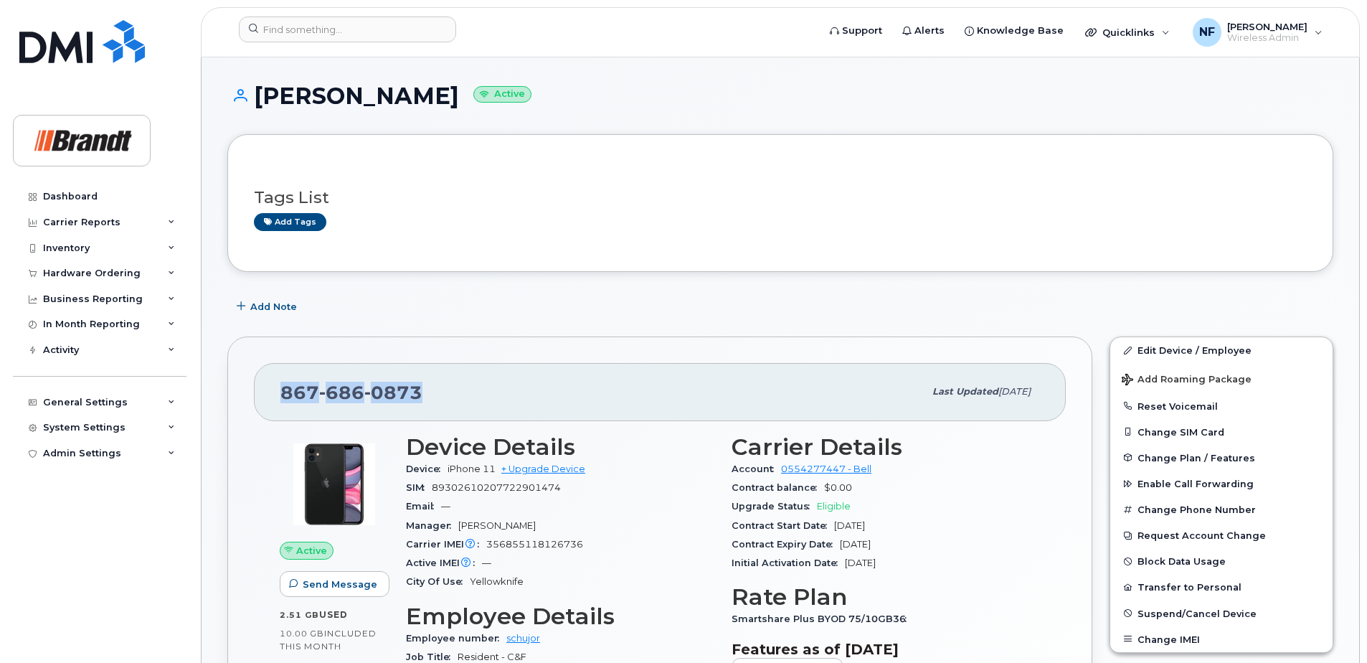
click at [276, 392] on div "867 686 0873 Last updated Sep 17, 2025" at bounding box center [660, 391] width 812 height 57
drag, startPoint x: 276, startPoint y: 392, endPoint x: 422, endPoint y: 349, distance: 151.8
click at [422, 349] on div "867 686 0873 Last updated Sep 17, 2025 Active Send Message 2.51 GB  used 10.00 …" at bounding box center [659, 627] width 865 height 583
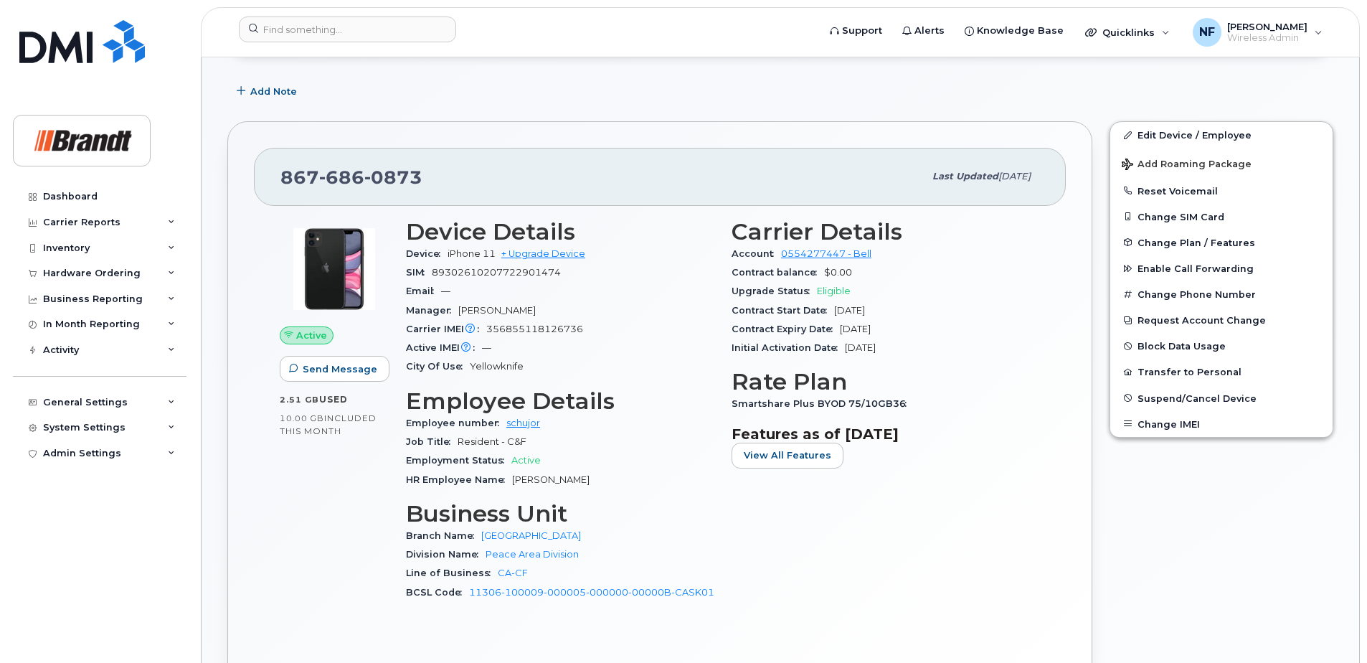
drag, startPoint x: 583, startPoint y: 479, endPoint x: 618, endPoint y: 479, distance: 35.1
click at [618, 479] on div "HR Employee Name JORDON SCHUMANN" at bounding box center [560, 480] width 308 height 19
drag, startPoint x: 618, startPoint y: 479, endPoint x: 583, endPoint y: 481, distance: 35.2
click at [583, 481] on span "JORDON SCHUMANN" at bounding box center [550, 479] width 77 height 11
drag, startPoint x: 583, startPoint y: 482, endPoint x: 622, endPoint y: 482, distance: 38.7
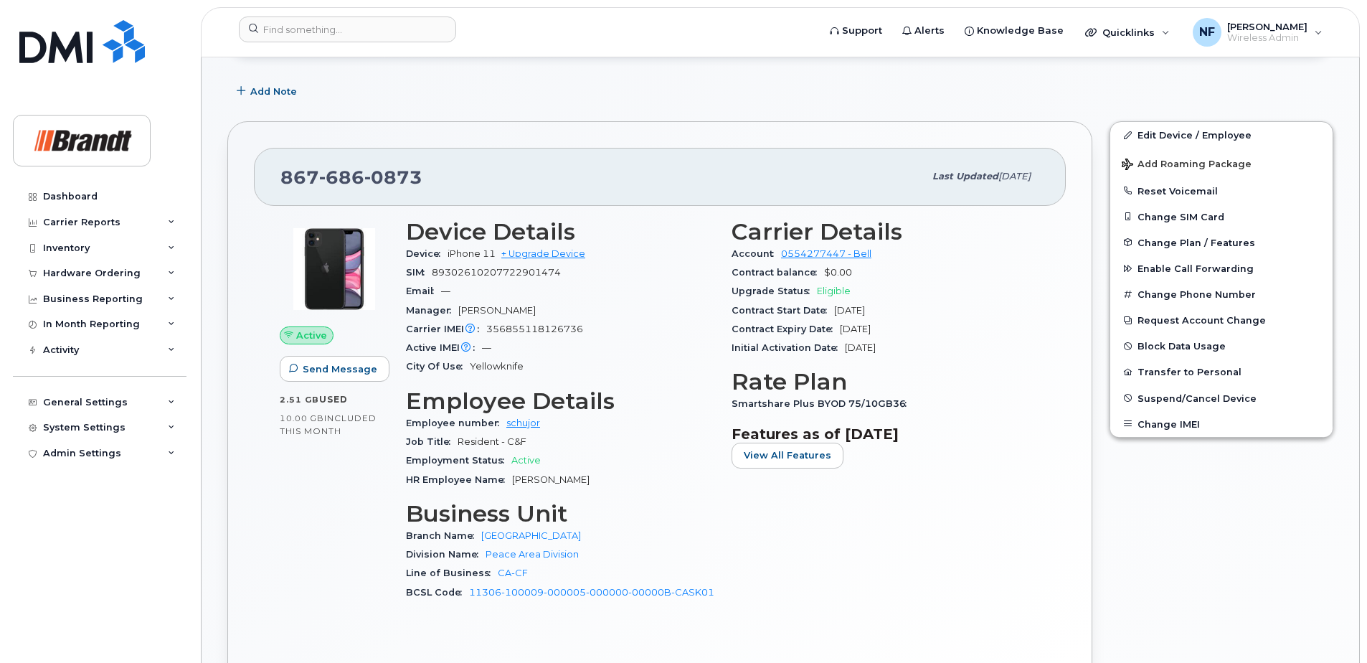
click at [623, 482] on div "HR Employee Name JORDON SCHUMANN" at bounding box center [560, 480] width 308 height 19
drag, startPoint x: 622, startPoint y: 482, endPoint x: 582, endPoint y: 477, distance: 40.5
click at [582, 477] on span "JORDON SCHUMANN" at bounding box center [550, 479] width 77 height 11
drag, startPoint x: 582, startPoint y: 479, endPoint x: 540, endPoint y: 478, distance: 41.6
click at [540, 478] on span "JORDON SCHUMANN" at bounding box center [550, 479] width 77 height 11
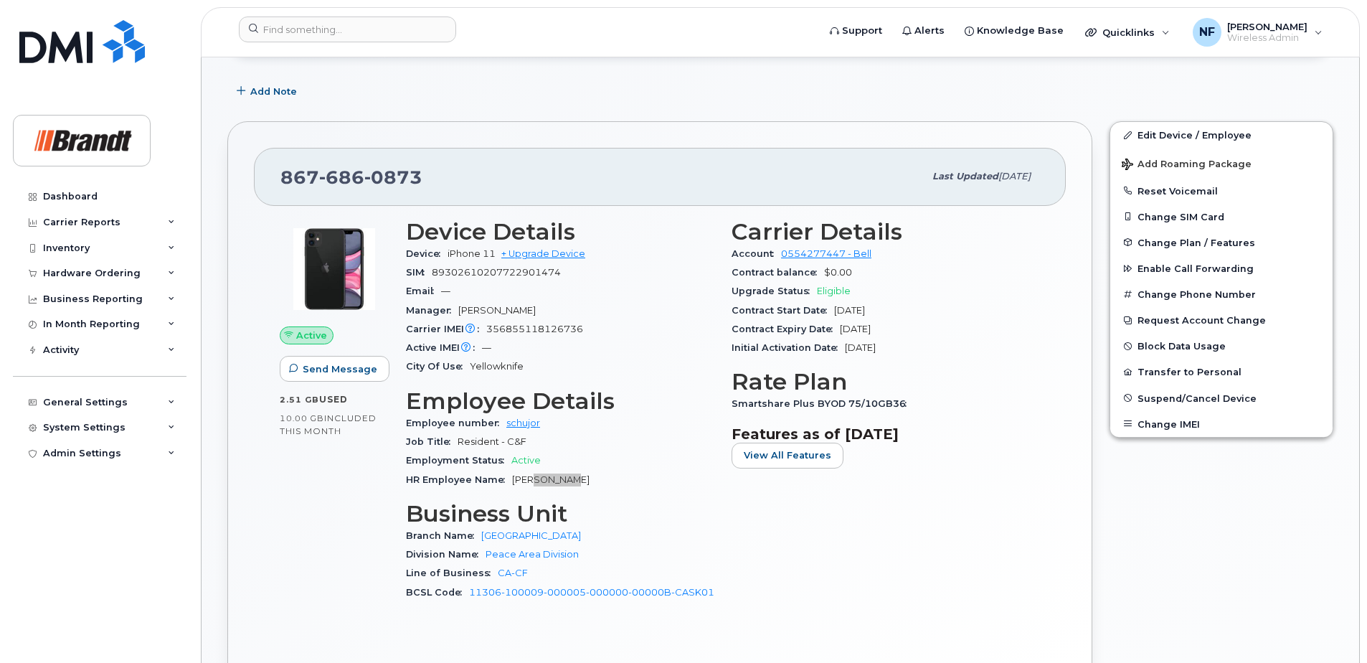
scroll to position [0, 0]
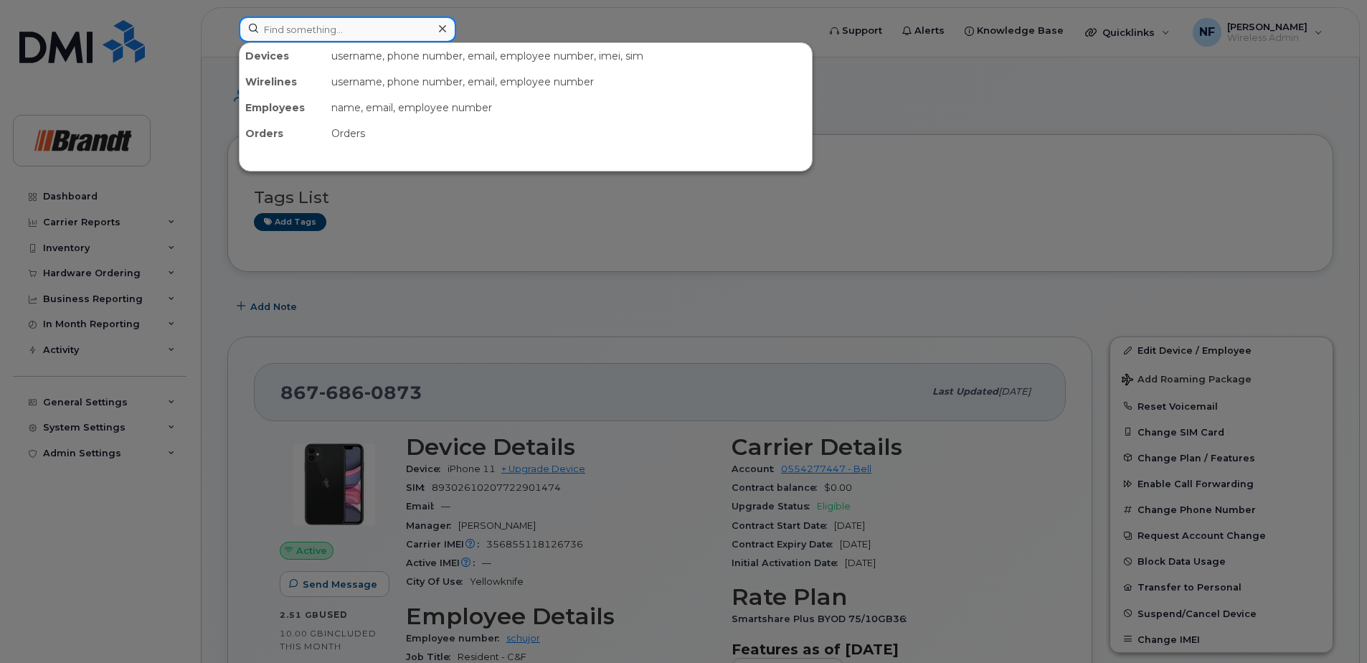
click at [384, 29] on input at bounding box center [347, 29] width 217 height 26
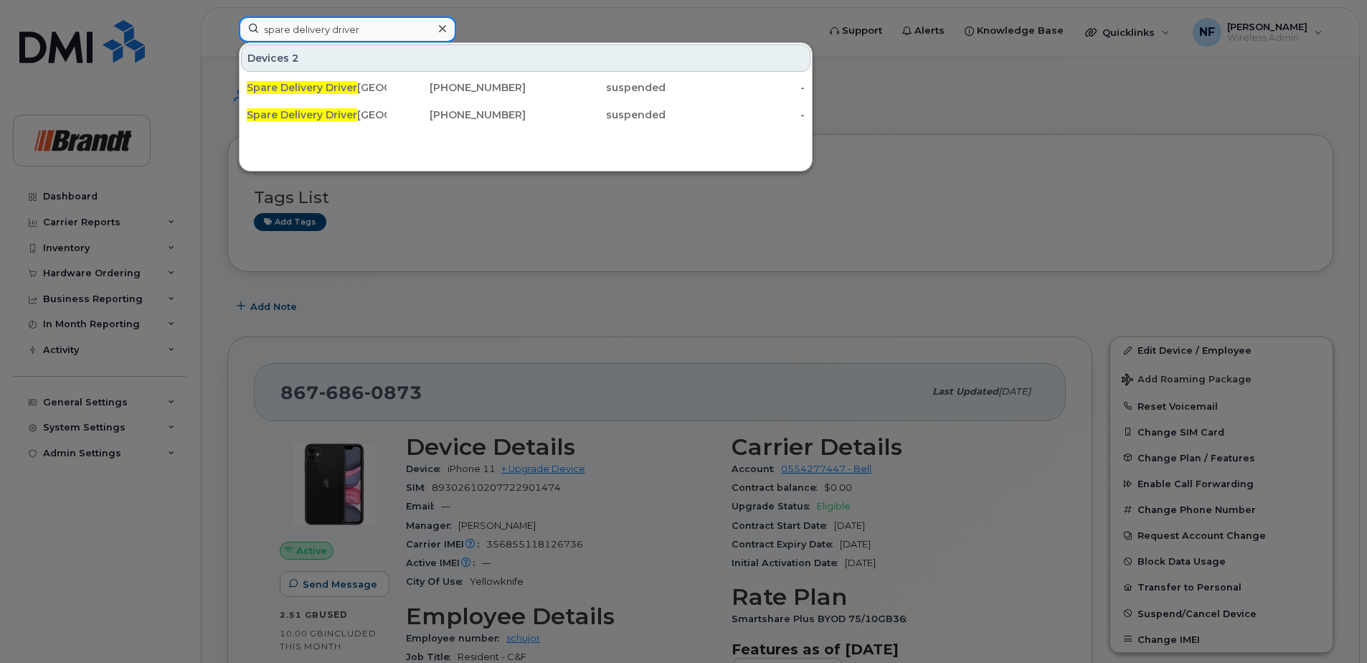
type input "spare delivery driver"
click at [453, 123] on div "647-208-7646" at bounding box center [457, 115] width 140 height 26
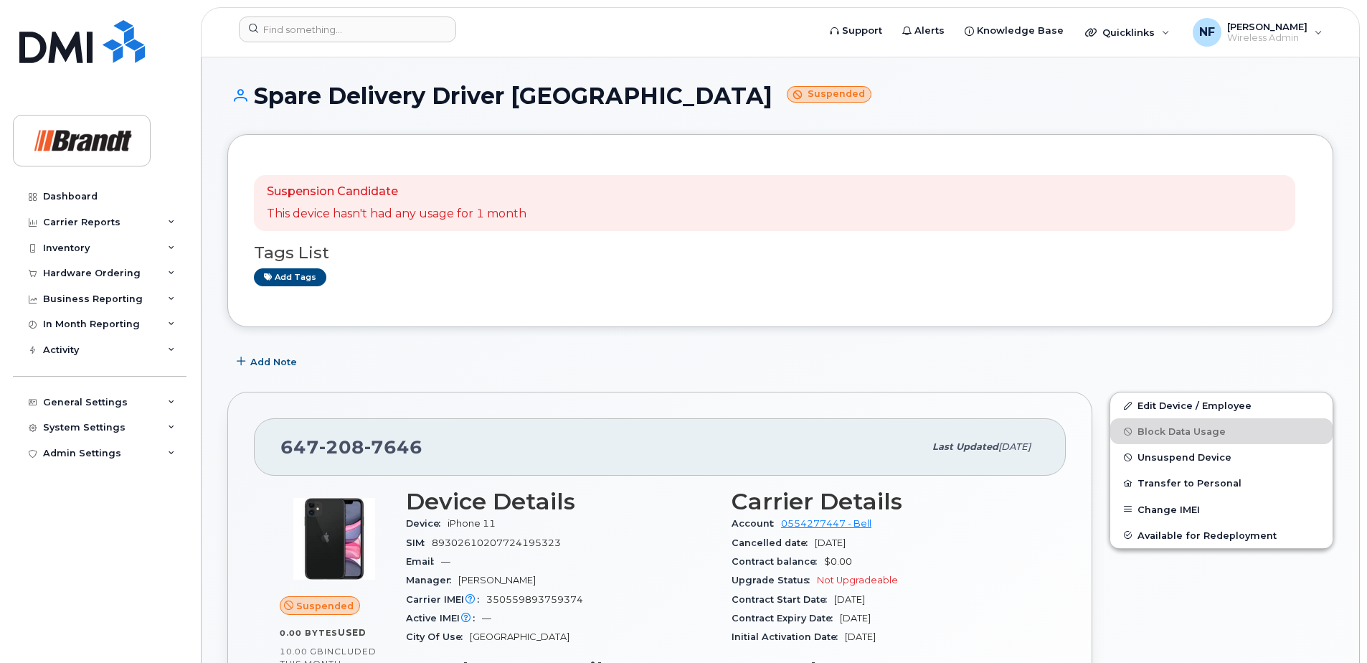
click at [354, 449] on span "208" at bounding box center [341, 447] width 45 height 22
copy span "[PHONE_NUMBER]"
click at [400, 19] on input at bounding box center [347, 29] width 217 height 26
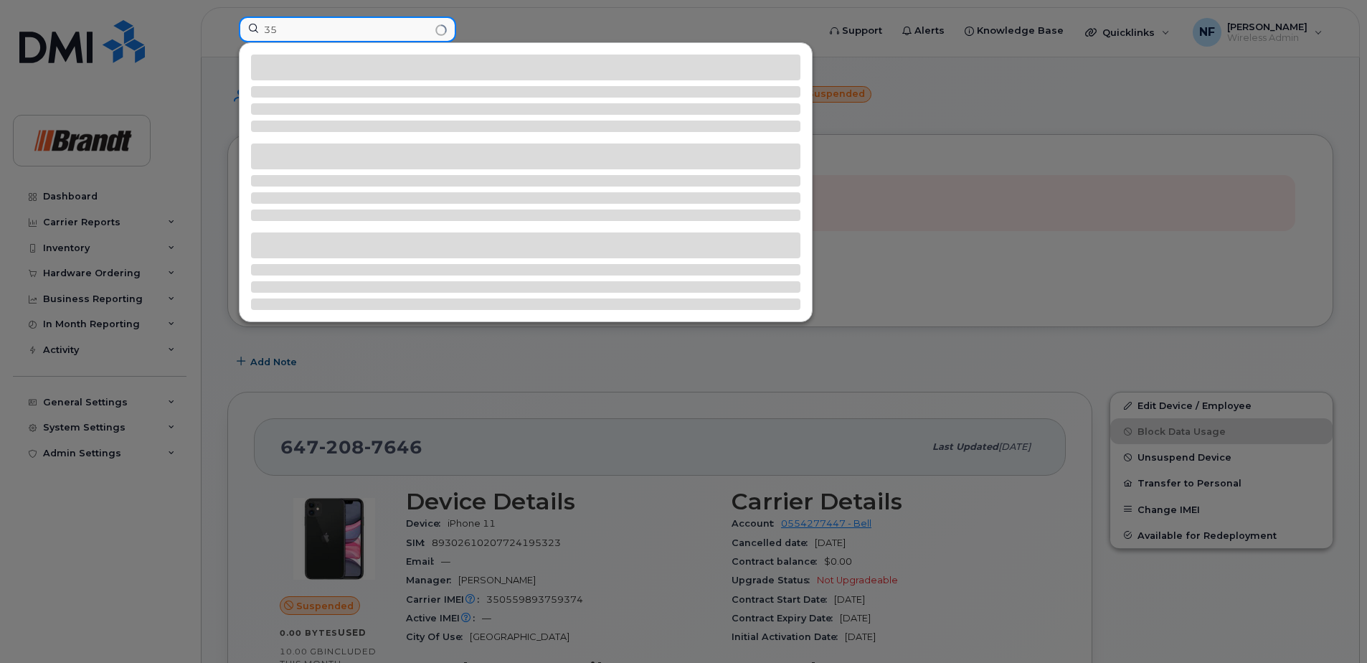
type input "3"
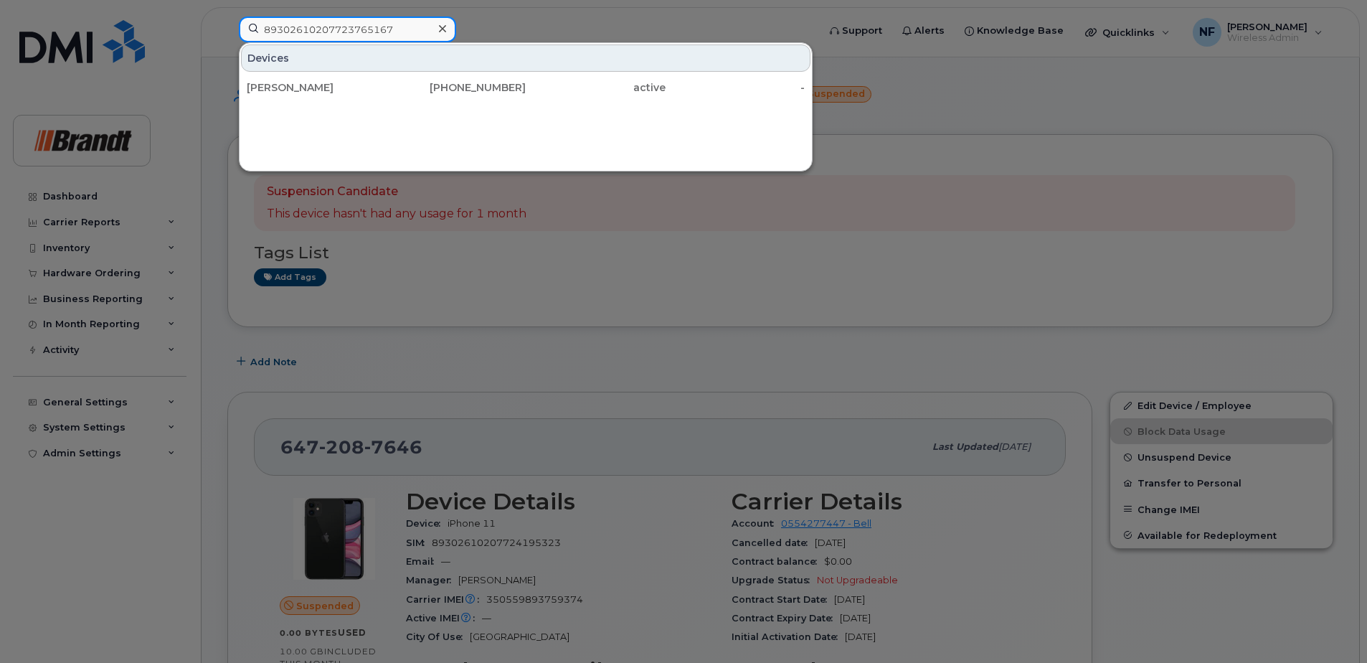
type input "89302610207723765167"
click at [392, 85] on div "[PHONE_NUMBER]" at bounding box center [457, 87] width 140 height 14
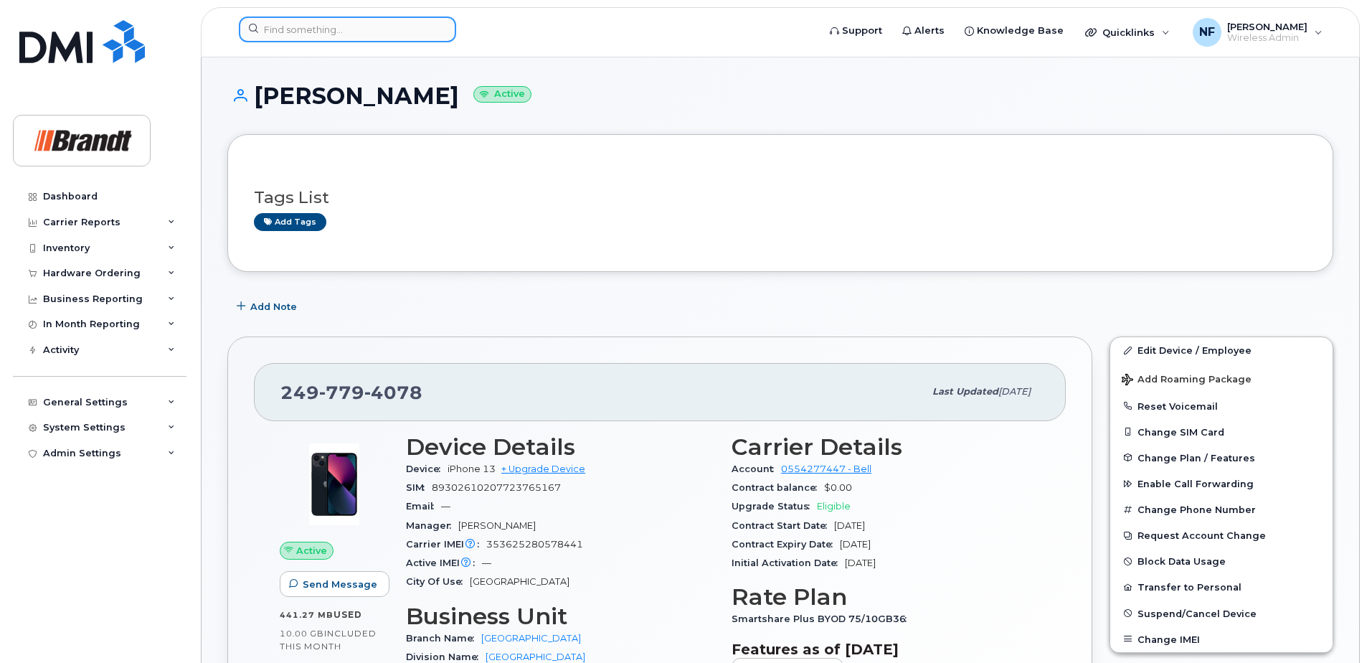
click at [314, 35] on input at bounding box center [347, 29] width 217 height 26
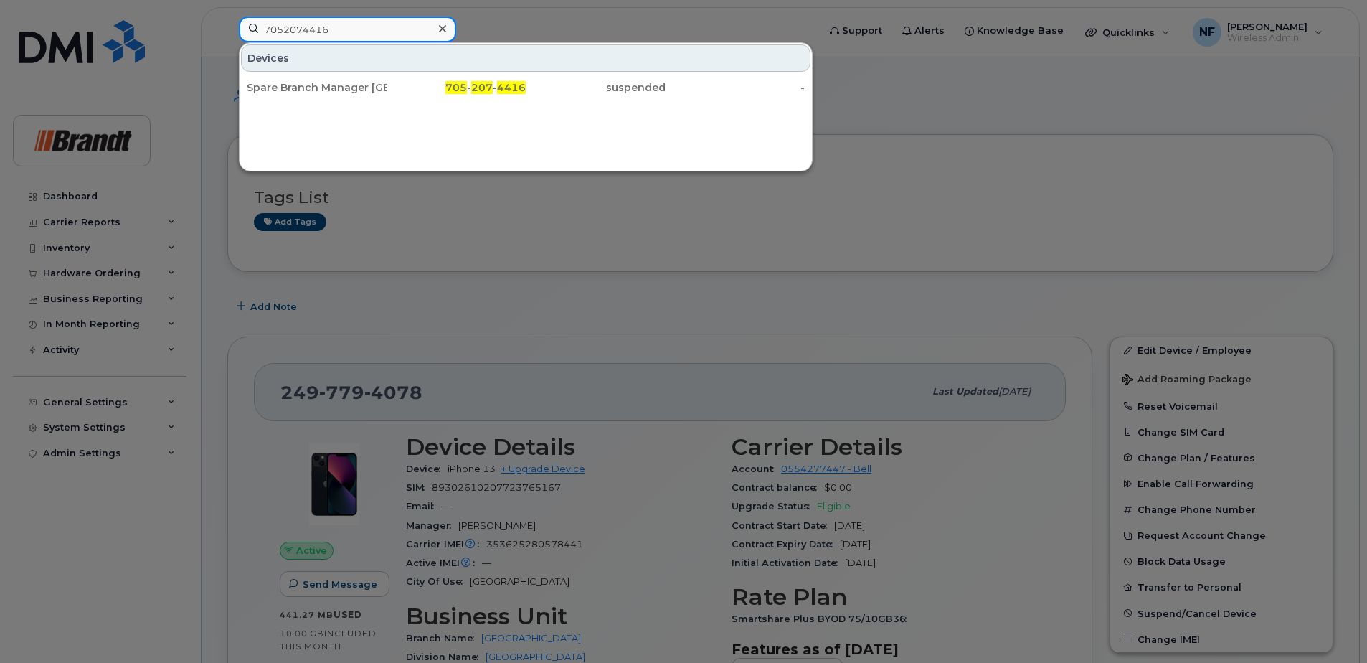
type input "7052074416"
click at [346, 94] on div "Spare Branch Manager [GEOGRAPHIC_DATA]" at bounding box center [317, 87] width 140 height 14
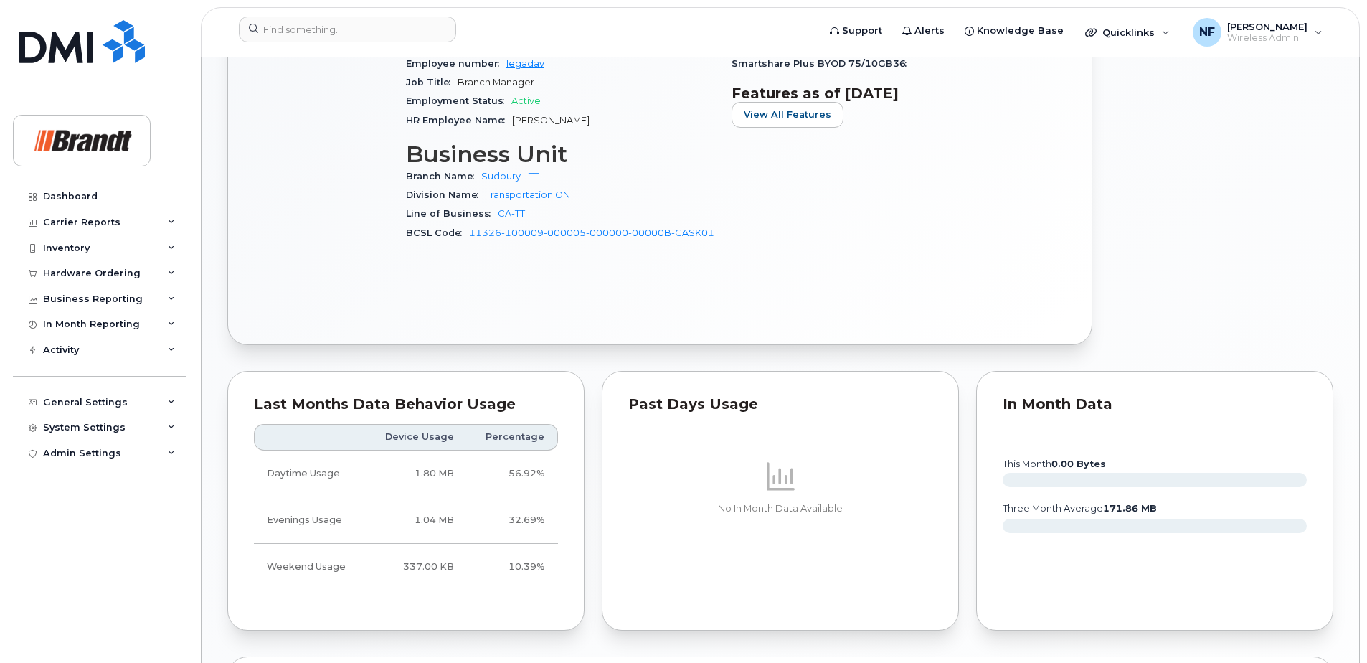
scroll to position [1004, 0]
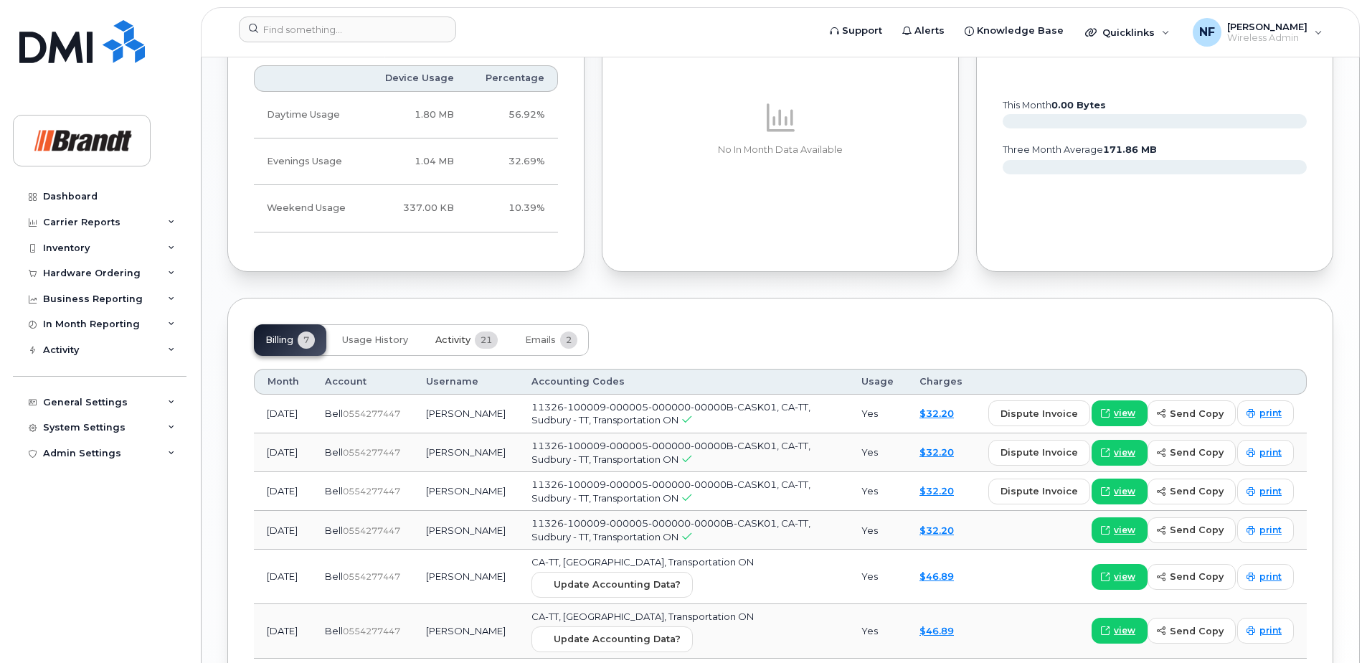
click at [456, 340] on span "Activity" at bounding box center [452, 339] width 35 height 11
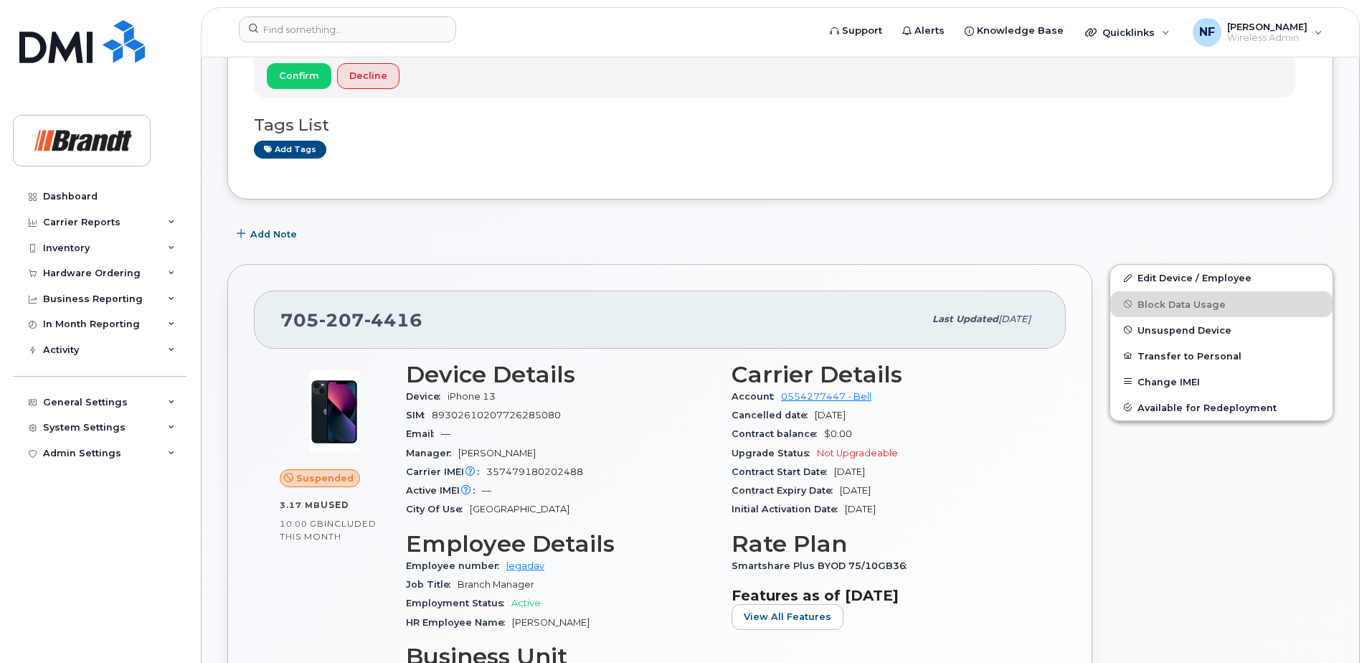
scroll to position [0, 0]
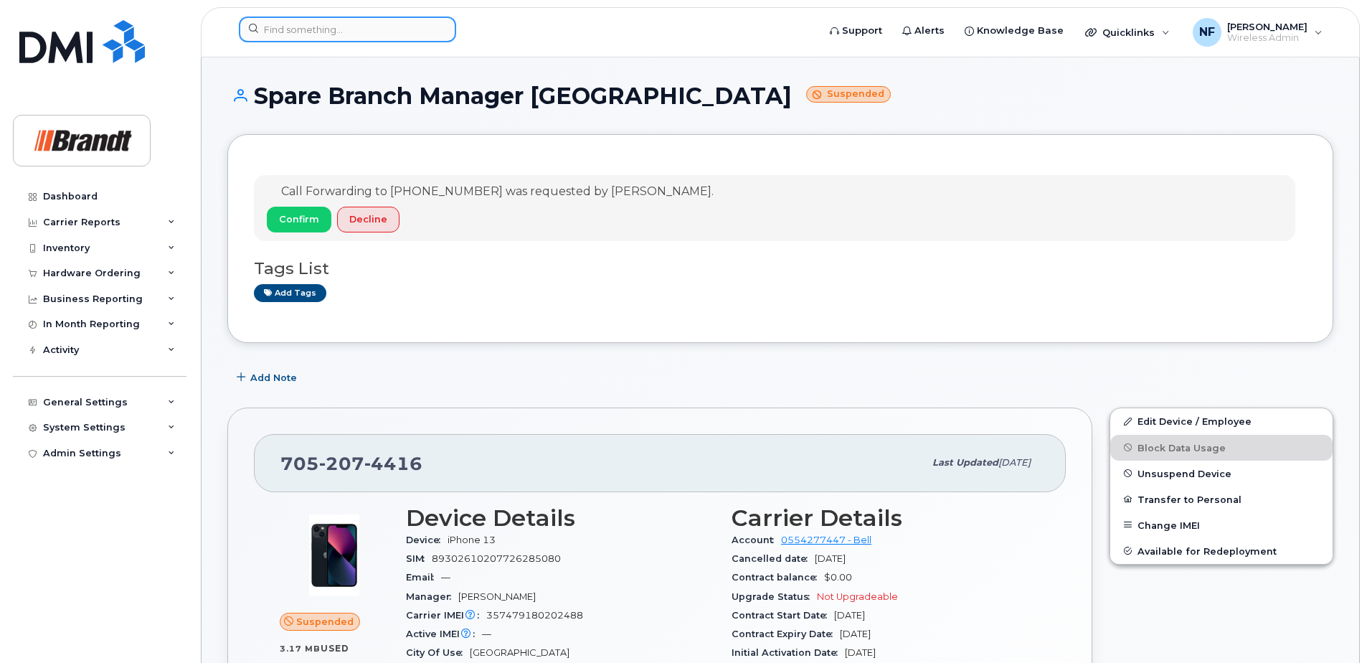
click at [354, 38] on input at bounding box center [347, 29] width 217 height 26
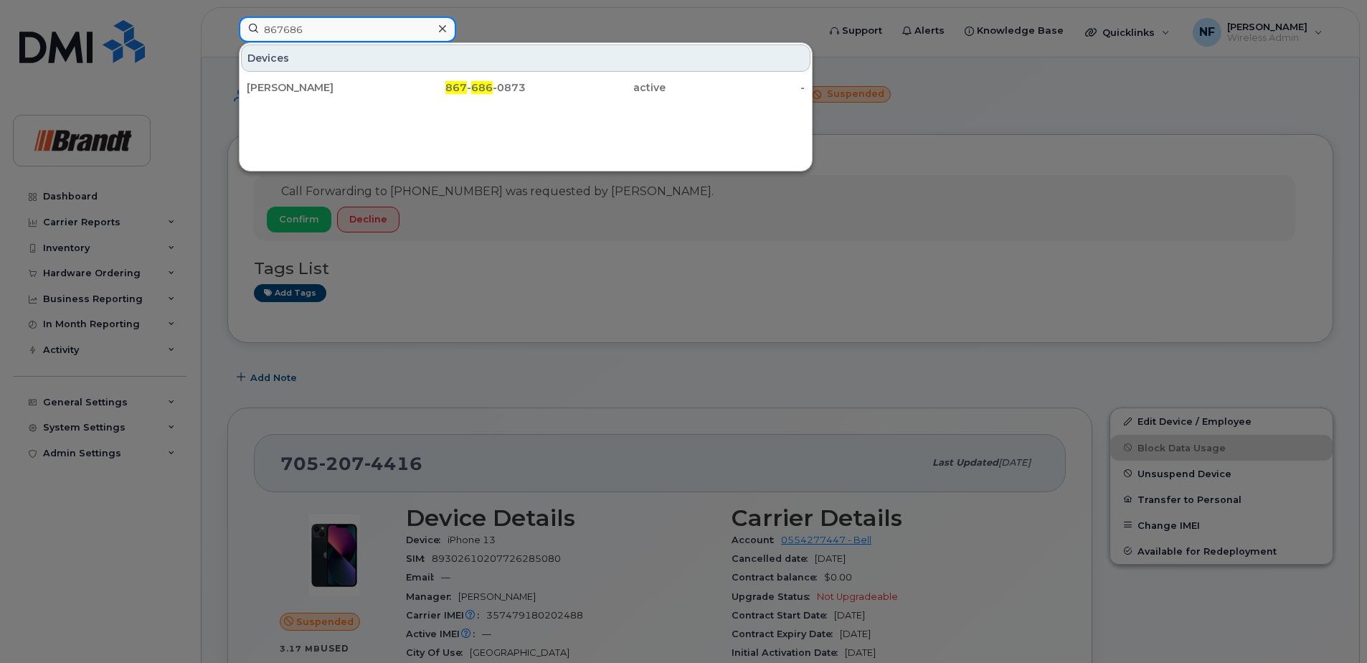
type input "867686"
click at [468, 38] on div at bounding box center [683, 331] width 1367 height 663
